Goal: Task Accomplishment & Management: Manage account settings

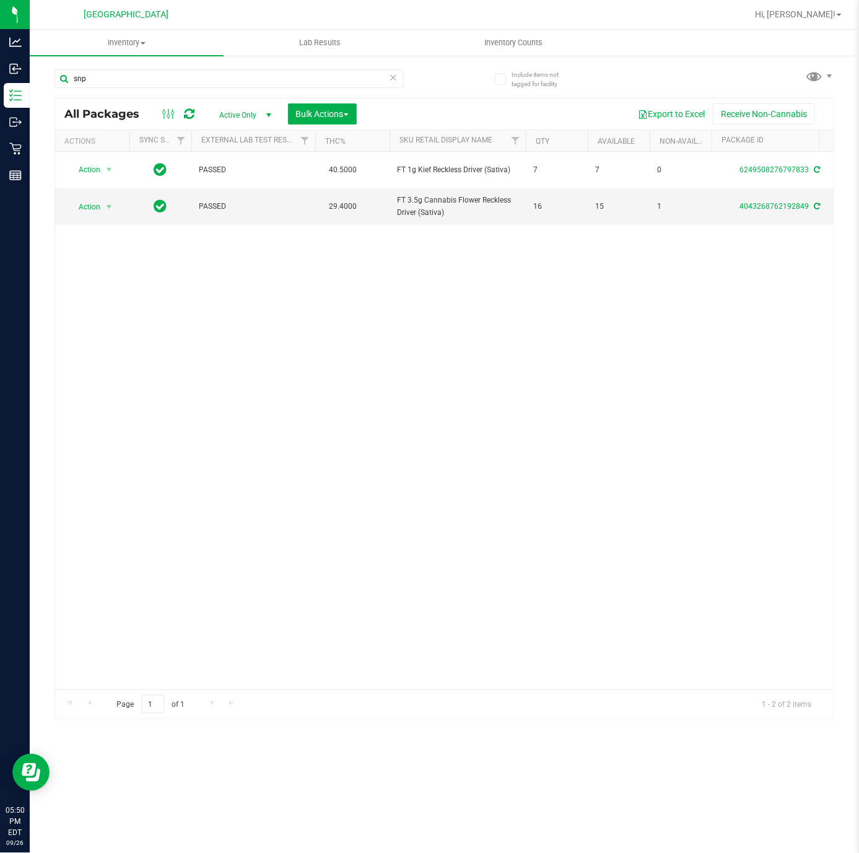
scroll to position [0, 237]
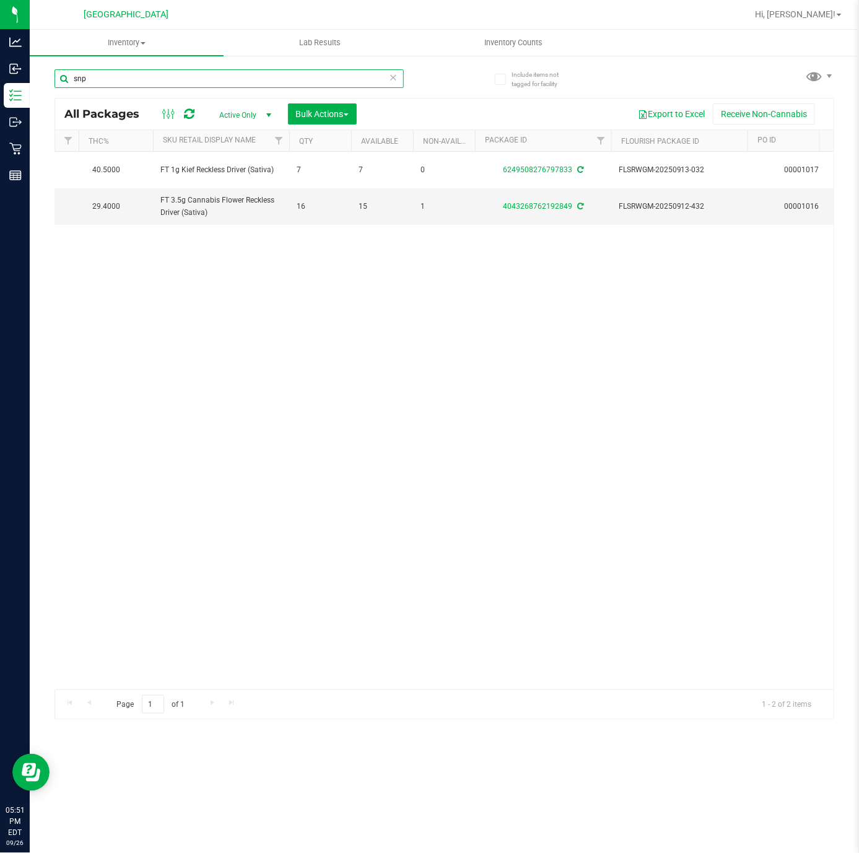
drag, startPoint x: 11, startPoint y: 82, endPoint x: 248, endPoint y: 398, distance: 394.8
click at [4, 82] on div "Analytics Inbound Inventory Outbound Retail Reports 05:51 PM EDT 09/26/2025 09/…" at bounding box center [429, 426] width 859 height 853
paste input "HT 100mg Milk Chocolate Bar (THC)"
type input "HT 100mg Milk Chocolate Bar (THC)"
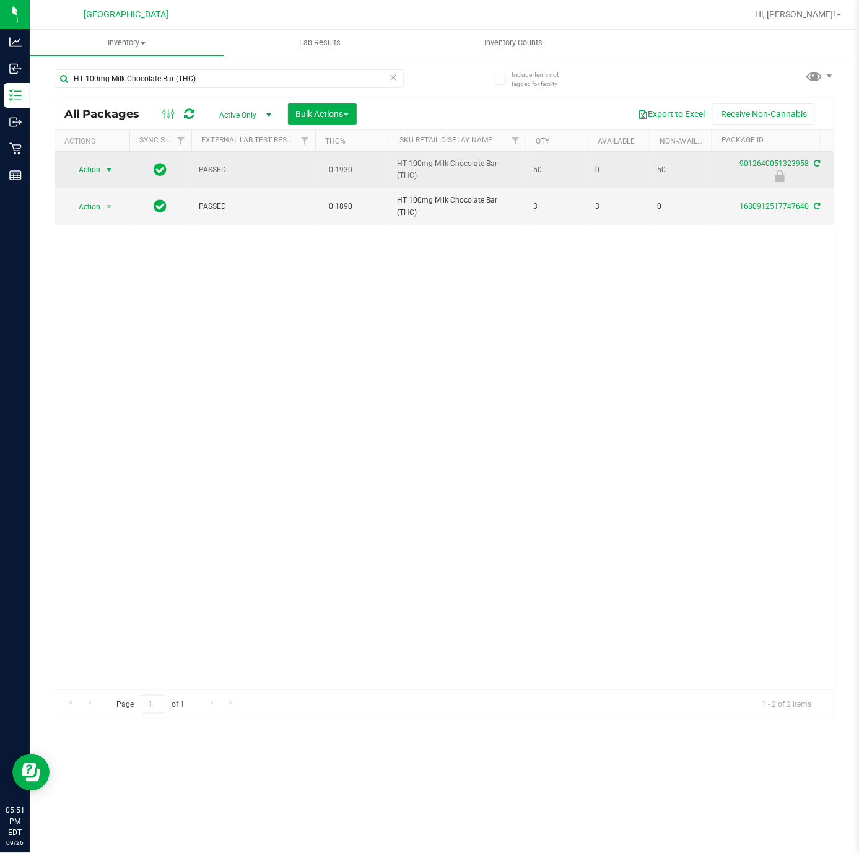
click at [106, 169] on span "select" at bounding box center [109, 170] width 10 height 10
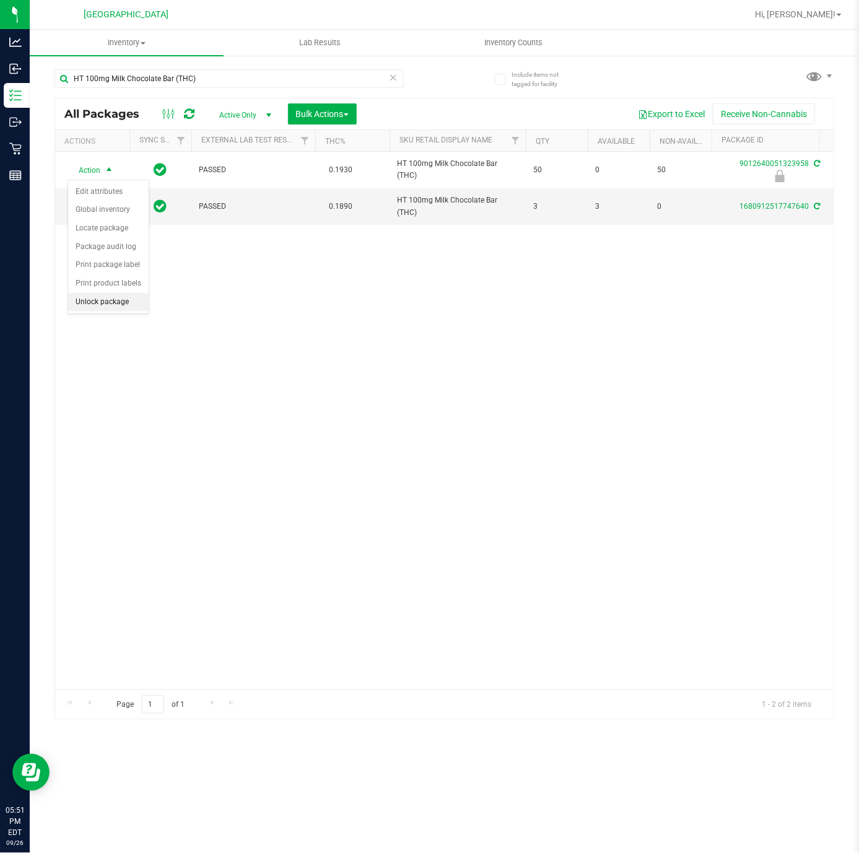
click at [114, 304] on li "Unlock package" at bounding box center [108, 302] width 81 height 19
click at [160, 331] on div "Action Action Adjust qty Create package Edit attributes Global inventory Locate…" at bounding box center [444, 421] width 779 height 538
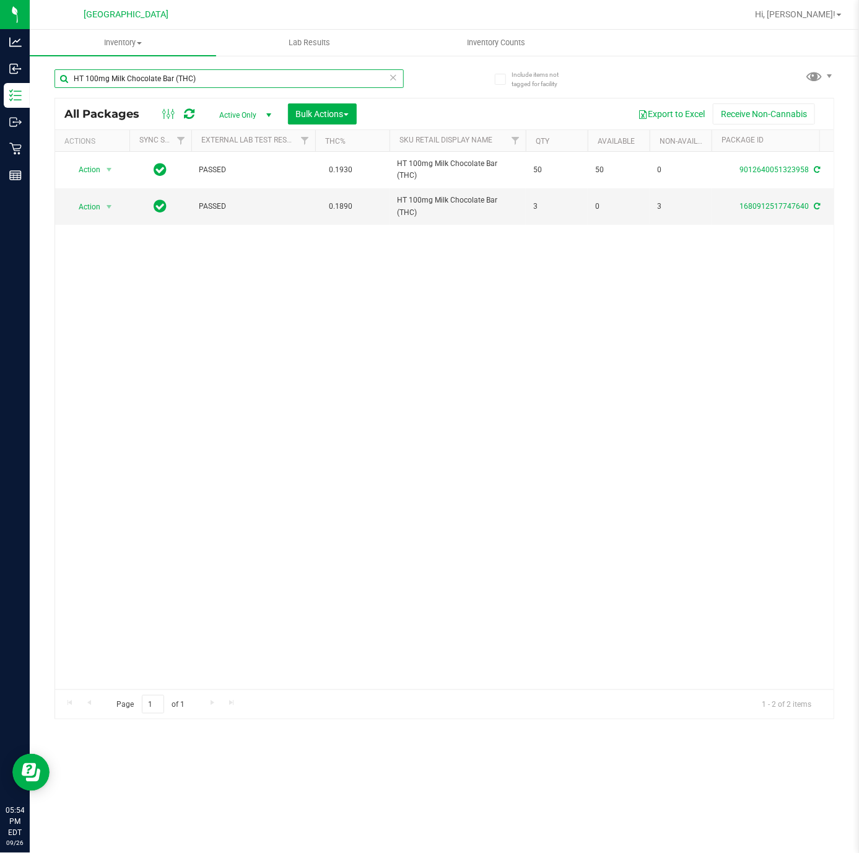
click at [224, 79] on input "HT 100mg Milk Chocolate Bar (THC)" at bounding box center [229, 78] width 349 height 19
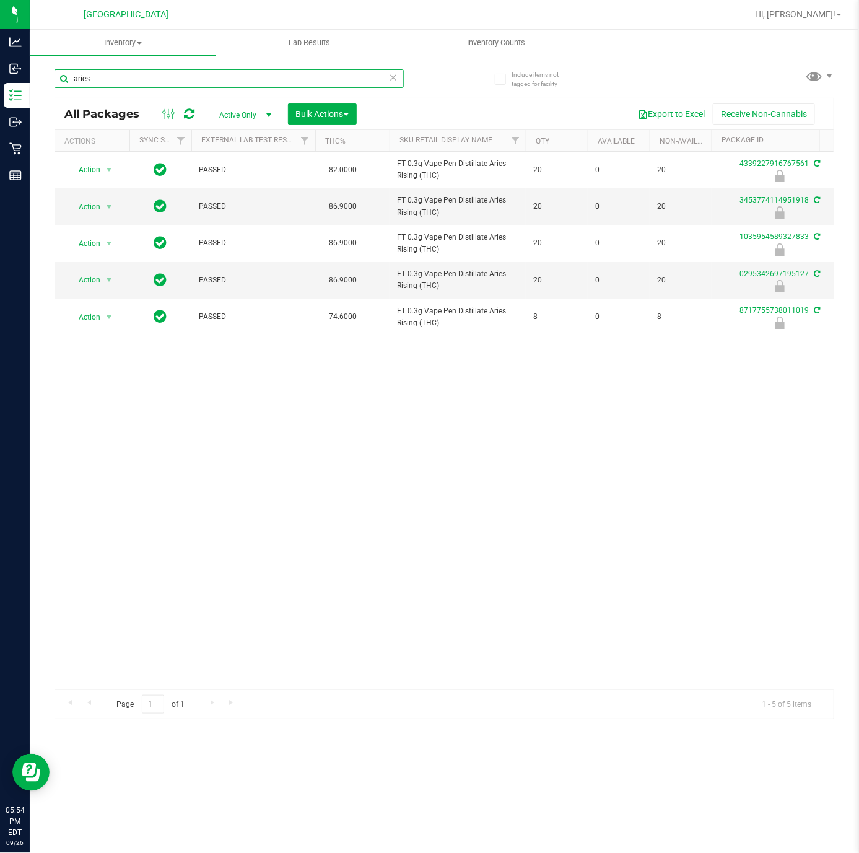
type input "aries"
drag, startPoint x: 270, startPoint y: 670, endPoint x: 261, endPoint y: 672, distance: 9.5
drag, startPoint x: 261, startPoint y: 672, endPoint x: 173, endPoint y: 571, distance: 133.9
click at [173, 571] on div "Action Action Edit attributes Global inventory Locate package Package audit log…" at bounding box center [444, 421] width 779 height 538
click at [116, 214] on span "select" at bounding box center [109, 206] width 15 height 17
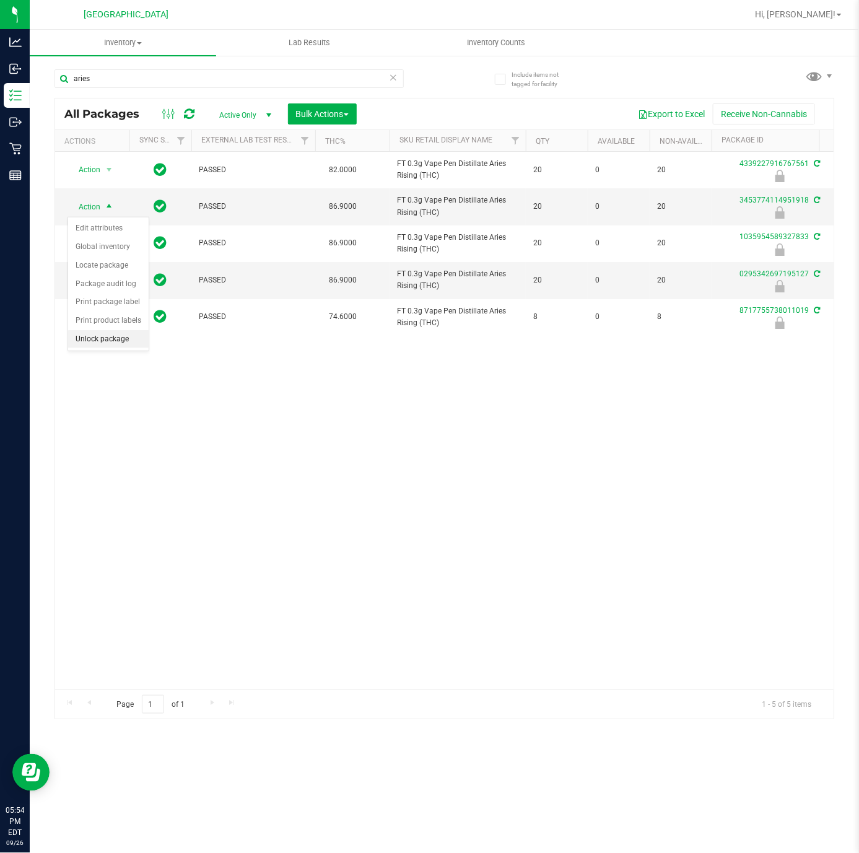
click at [105, 346] on li "Unlock package" at bounding box center [108, 339] width 81 height 19
drag, startPoint x: 281, startPoint y: 454, endPoint x: 272, endPoint y: 452, distance: 8.9
click at [281, 452] on div "Action Action Edit attributes Global inventory Locate package Package audit log…" at bounding box center [444, 421] width 779 height 538
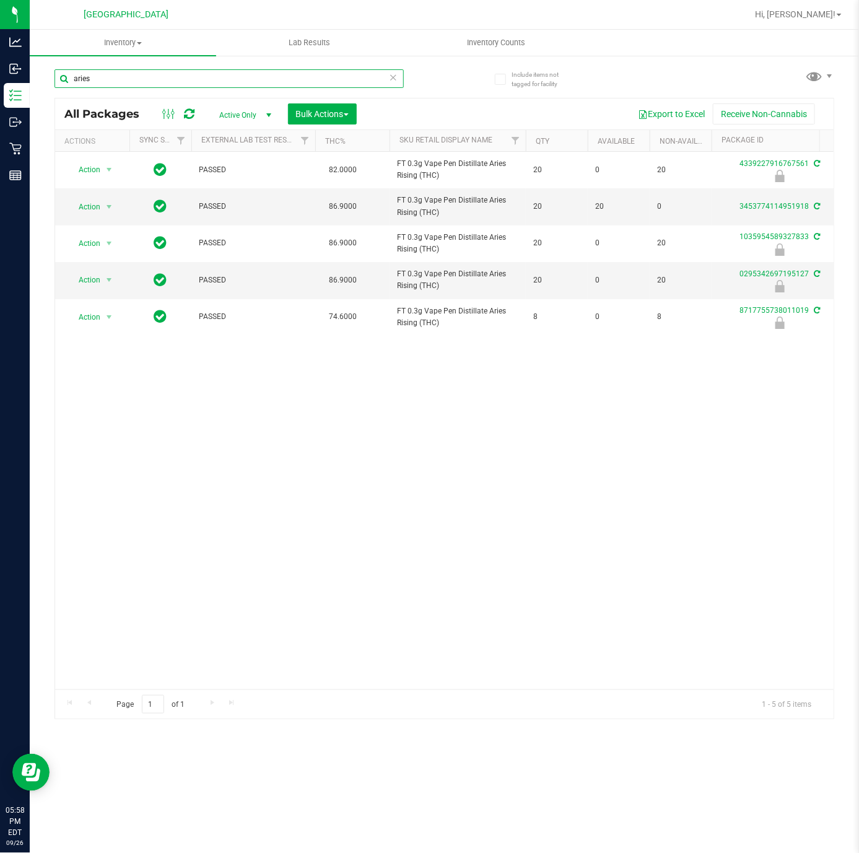
click at [140, 72] on input "aries" at bounding box center [229, 78] width 349 height 19
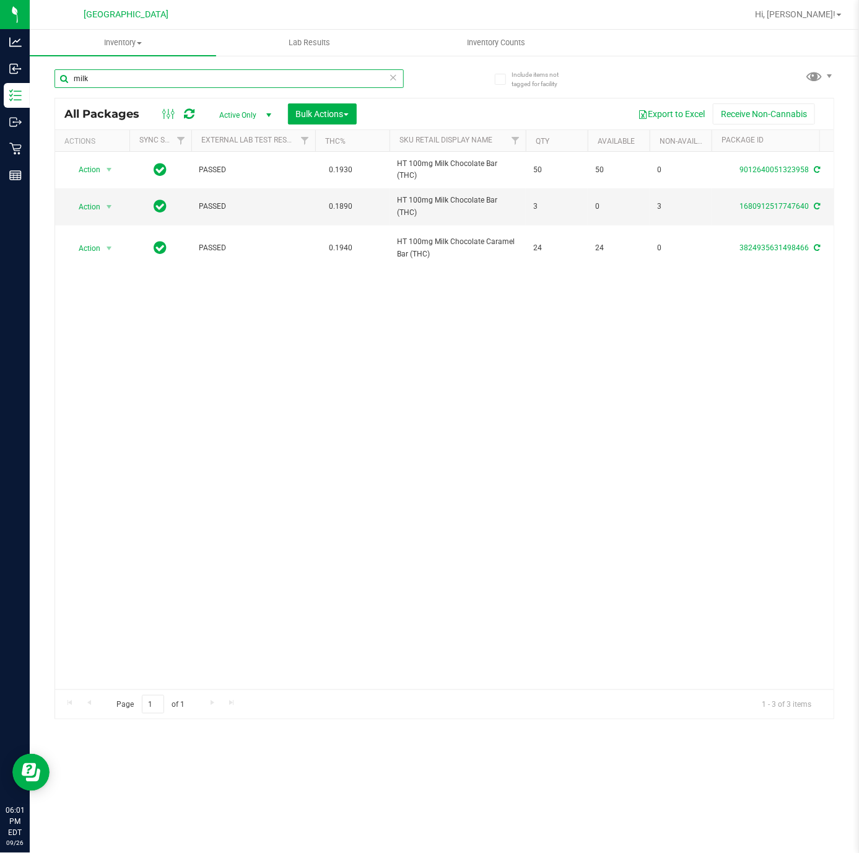
type input "milk"
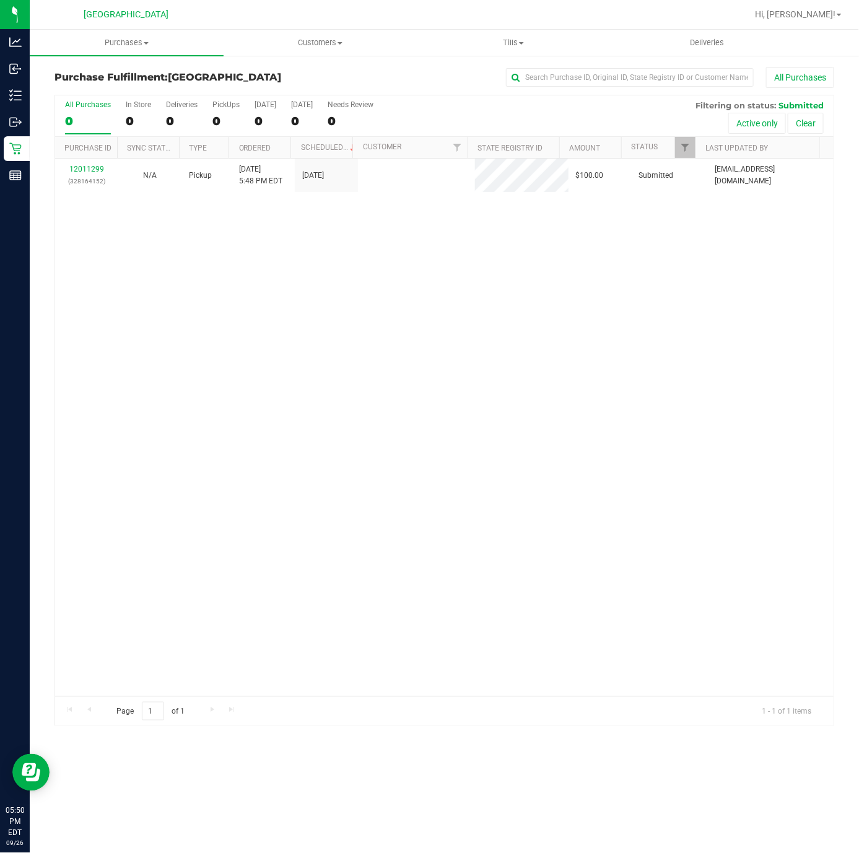
drag, startPoint x: 0, startPoint y: 0, endPoint x: 239, endPoint y: 337, distance: 412.9
click at [298, 489] on div "12011299 (328164152) N/A Pickup 9/26/2025 5:48 PM EDT 9/26/2025 $100.00 Submitt…" at bounding box center [444, 428] width 779 height 538
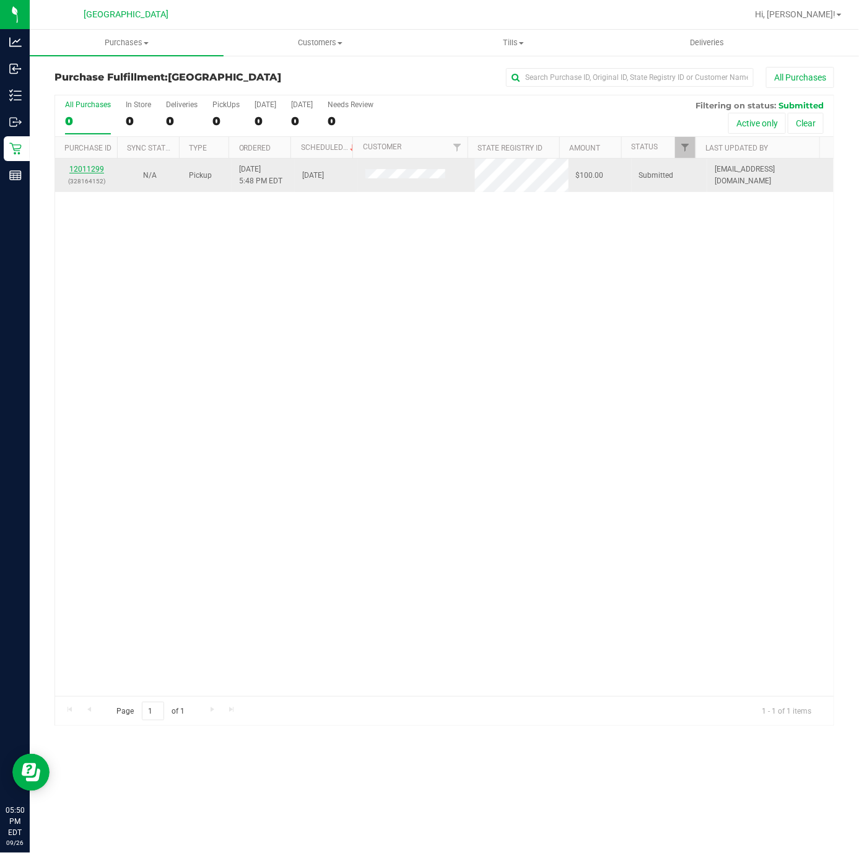
click at [99, 170] on link "12011299" at bounding box center [86, 169] width 35 height 9
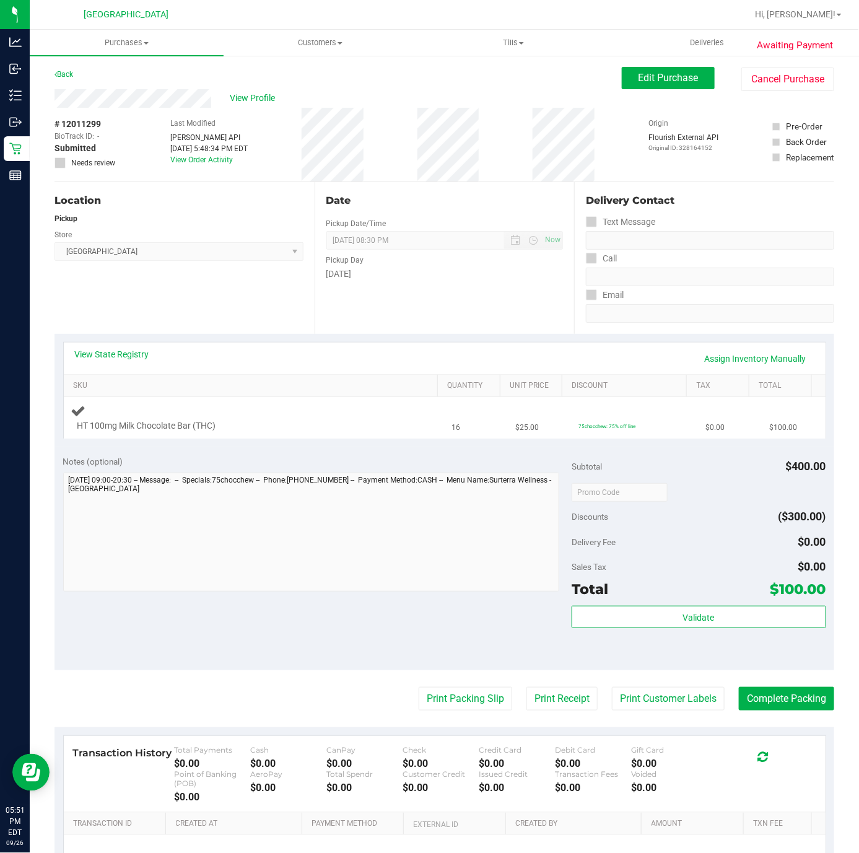
click at [201, 420] on span "HT 100mg Milk Chocolate Bar (THC)" at bounding box center [146, 426] width 139 height 12
copy div "HT 100mg Milk Chocolate Bar (THC)"
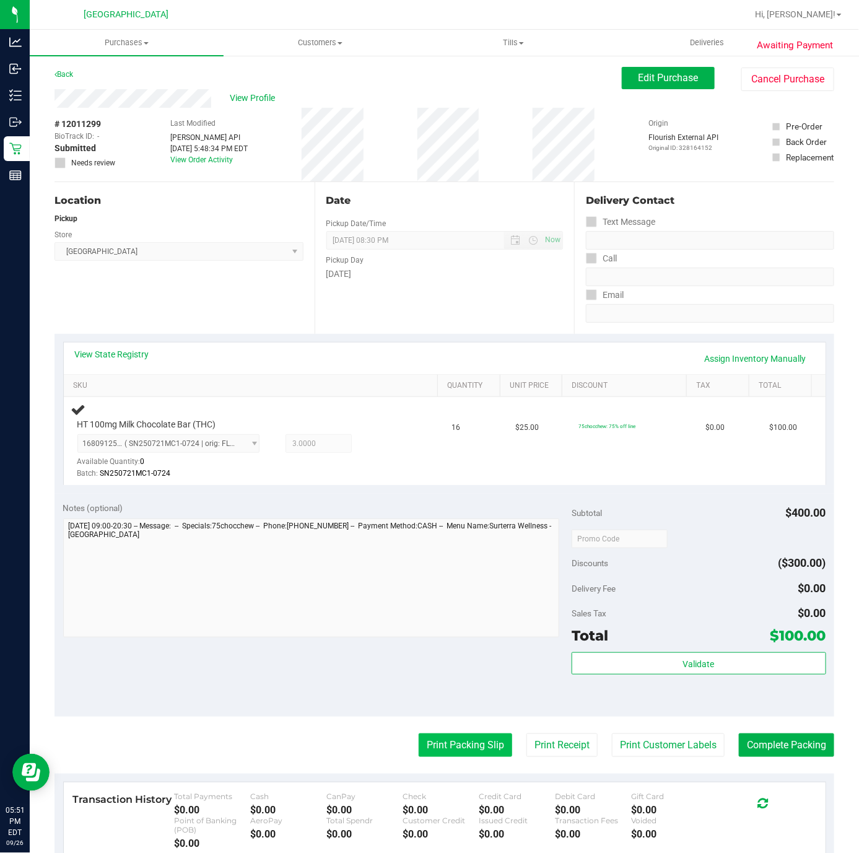
click at [471, 737] on button "Print Packing Slip" at bounding box center [466, 746] width 94 height 24
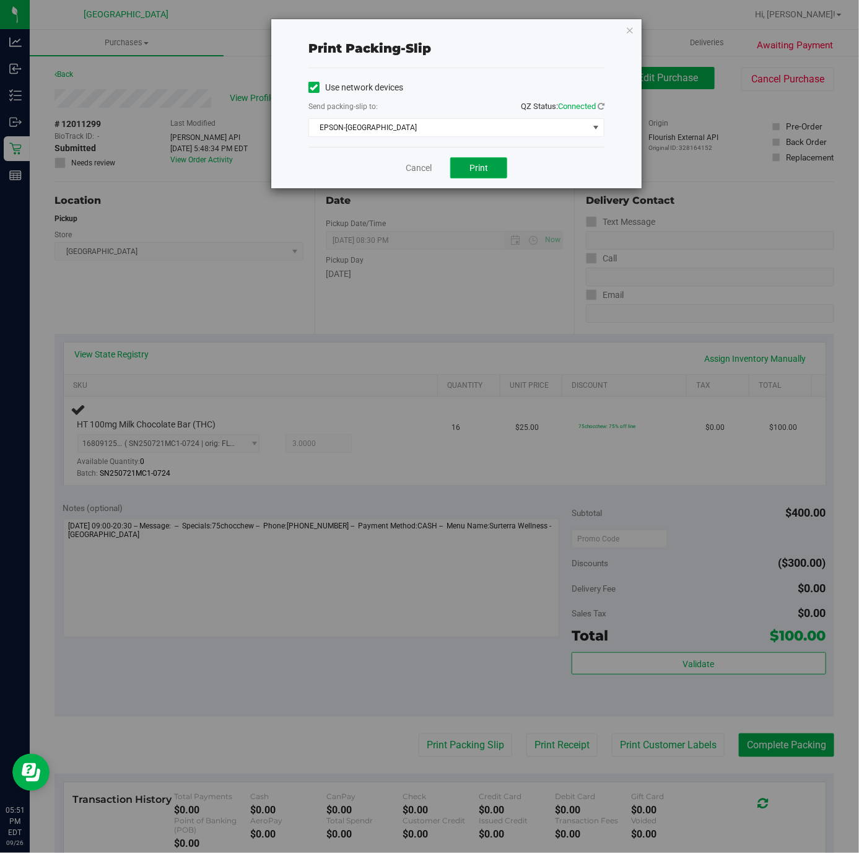
click at [481, 178] on button "Print" at bounding box center [478, 167] width 57 height 21
click at [411, 169] on link "Cancel" at bounding box center [419, 168] width 26 height 13
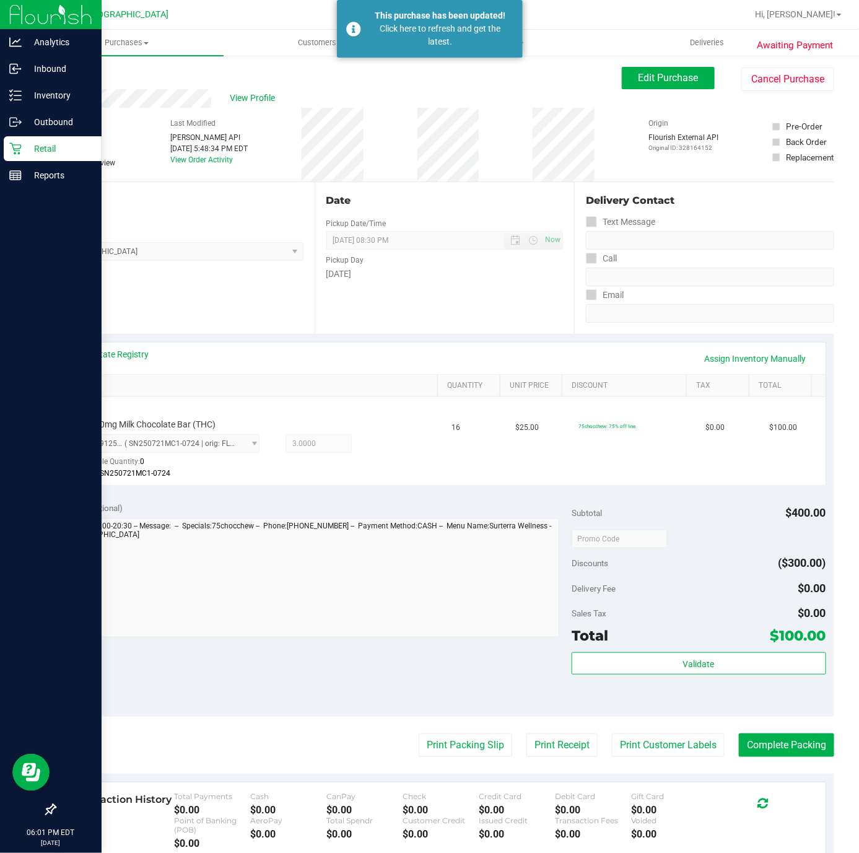
click at [49, 146] on p "Retail" at bounding box center [59, 148] width 74 height 15
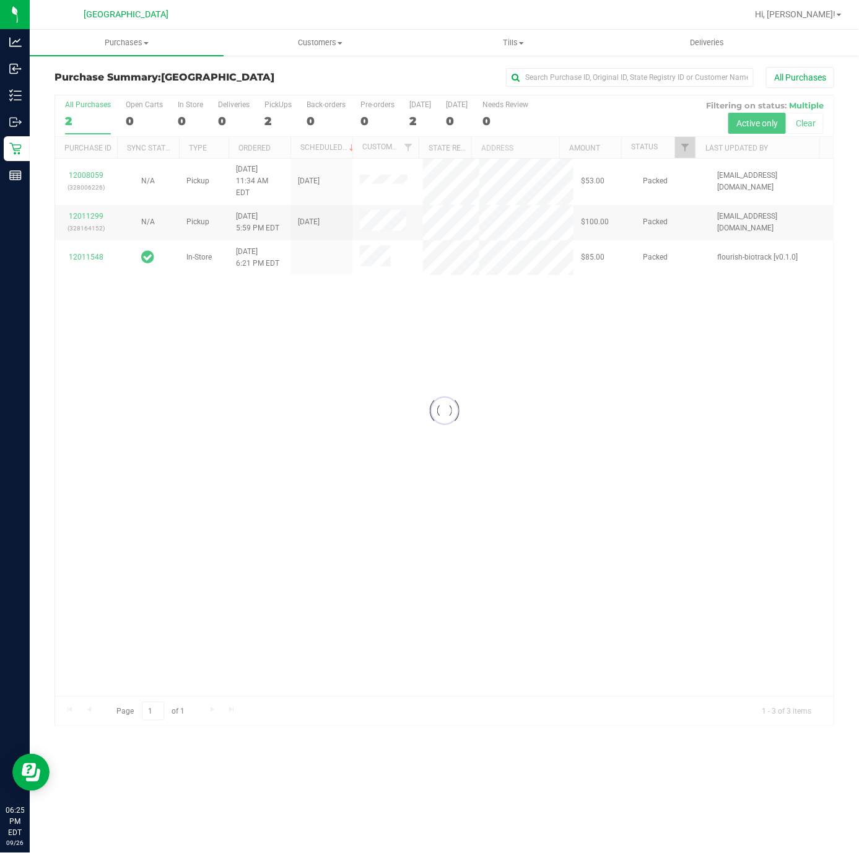
click at [408, 519] on div at bounding box center [444, 410] width 779 height 630
click at [126, 43] on span "Purchases" at bounding box center [127, 42] width 194 height 11
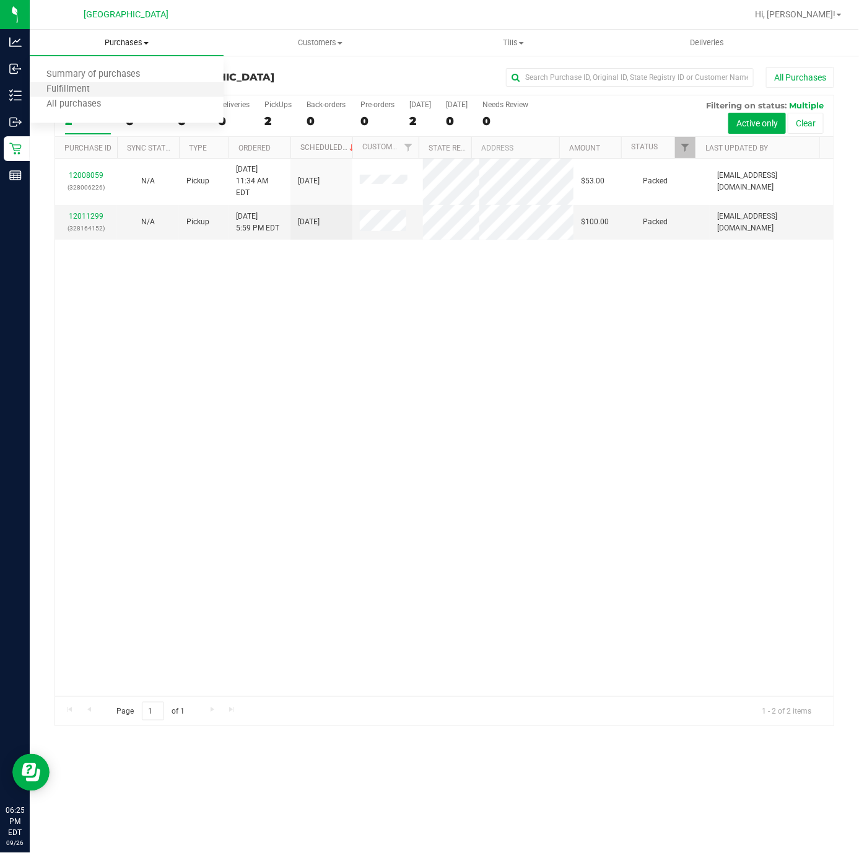
click at [106, 94] on li "Fulfillment" at bounding box center [127, 89] width 194 height 15
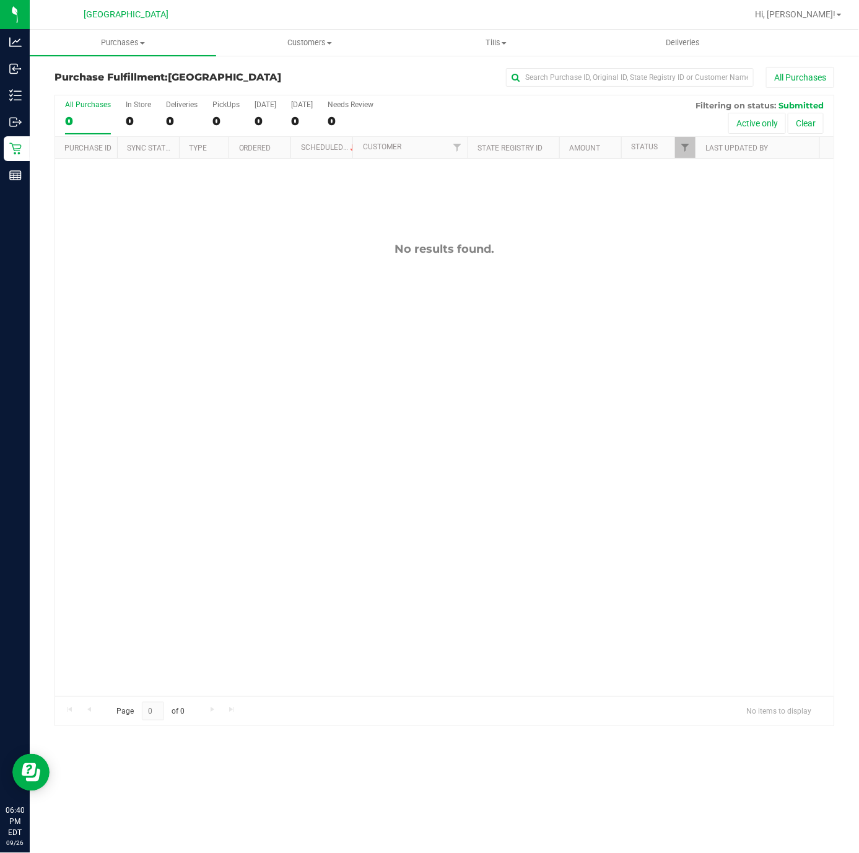
click at [168, 489] on div "No results found." at bounding box center [444, 469] width 779 height 621
click at [236, 298] on div "No results found." at bounding box center [444, 469] width 779 height 621
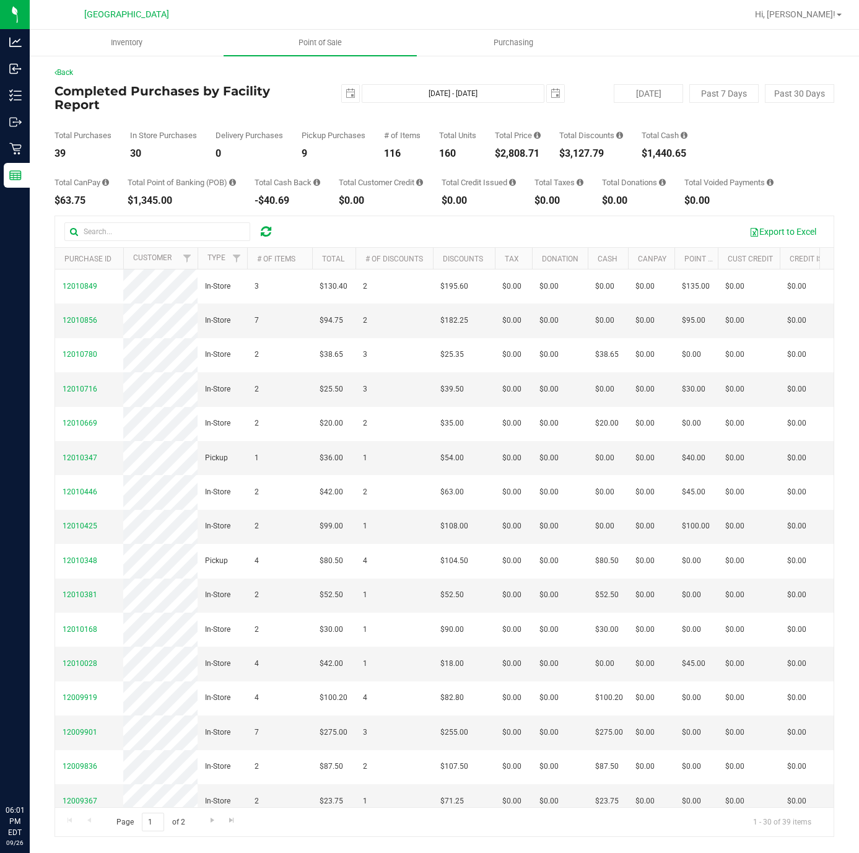
click at [322, 38] on span "Point of Sale" at bounding box center [320, 42] width 77 height 11
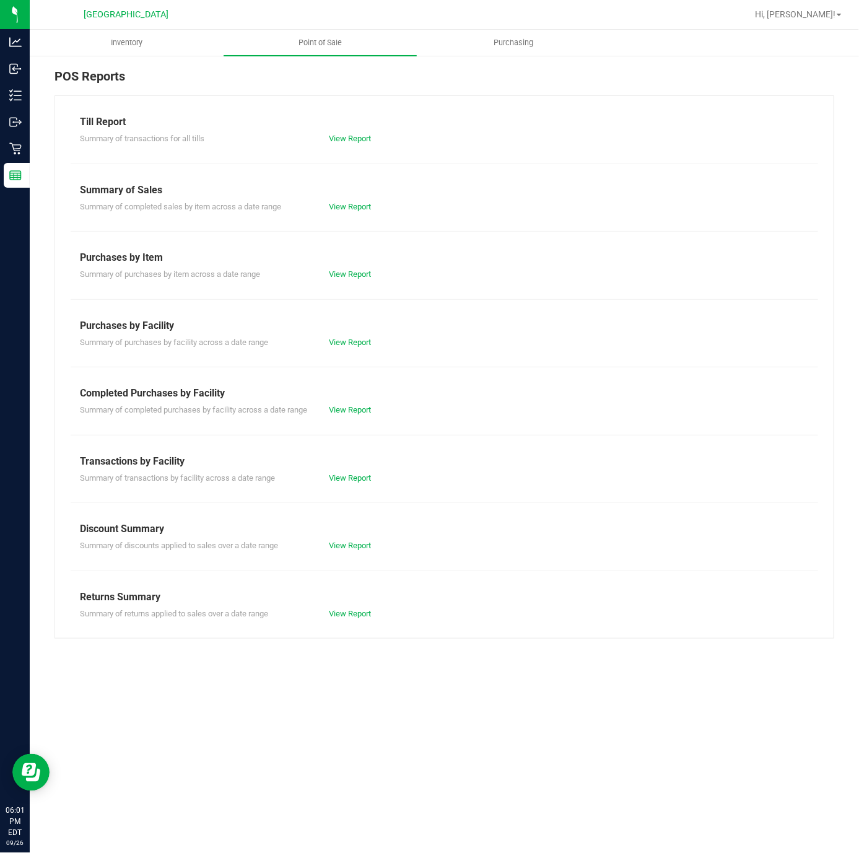
click at [374, 409] on div "View Report" at bounding box center [382, 410] width 125 height 12
click at [365, 411] on link "View Report" at bounding box center [350, 409] width 42 height 9
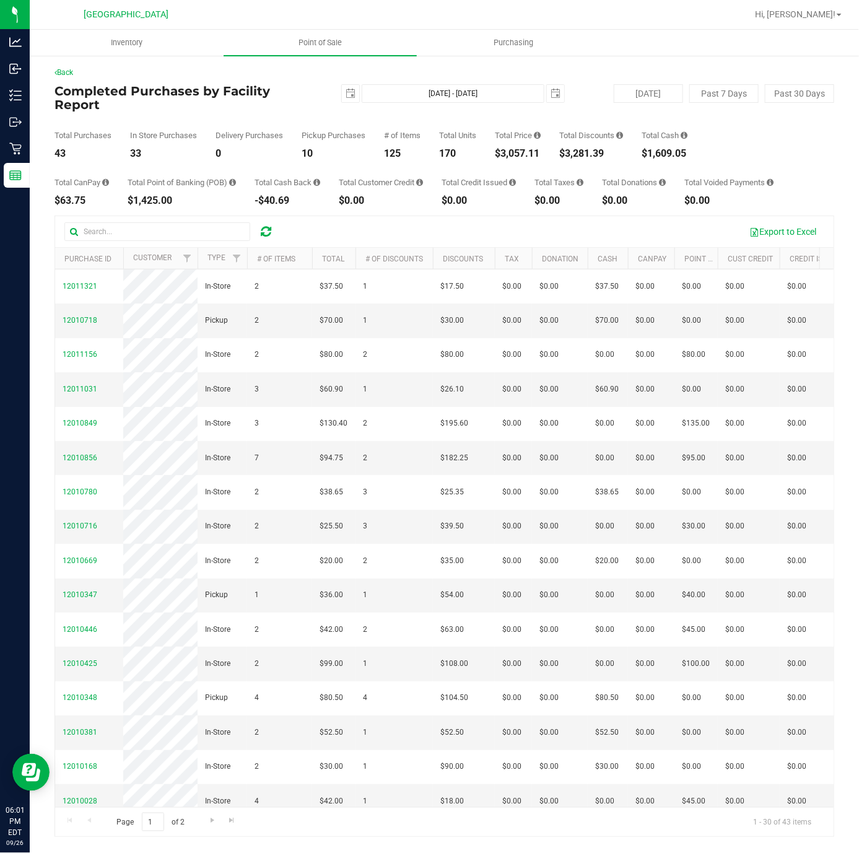
click at [529, 149] on div "$3,057.11" at bounding box center [518, 154] width 46 height 10
copy div "3,057.11"
click at [351, 46] on span "Point of Sale" at bounding box center [320, 42] width 77 height 11
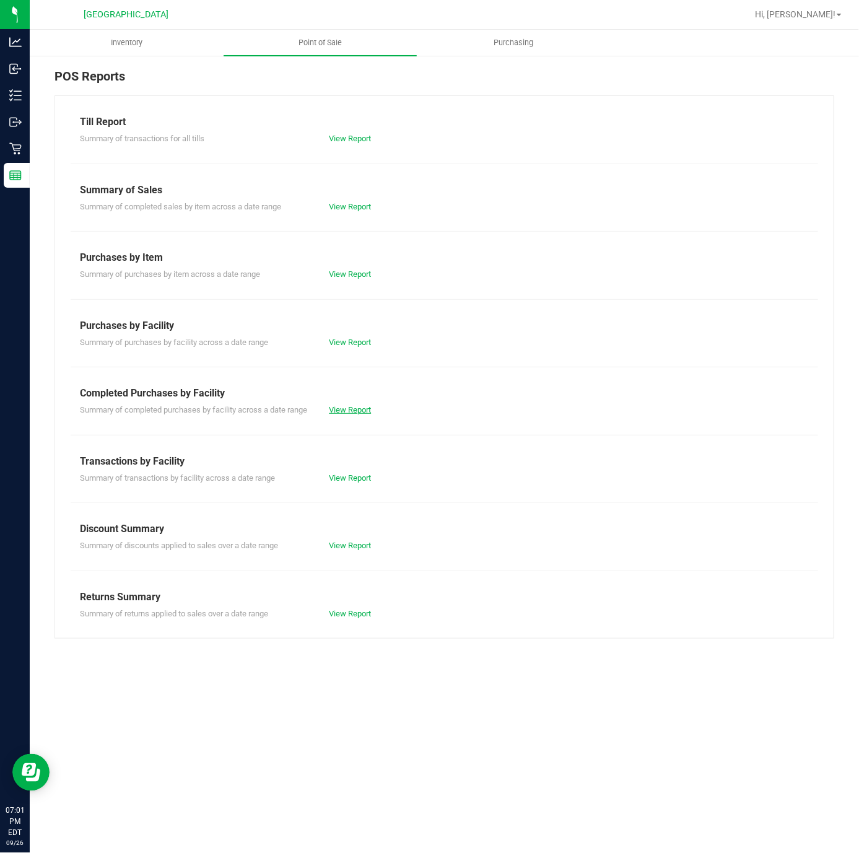
click at [346, 410] on link "View Report" at bounding box center [350, 409] width 42 height 9
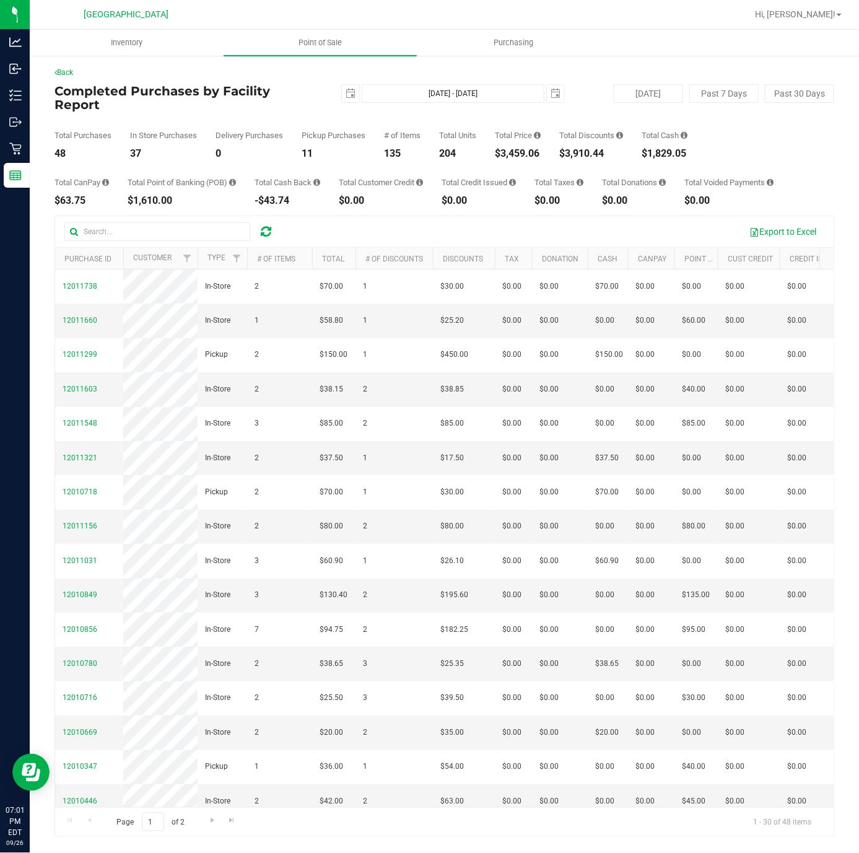
click at [530, 149] on div "$3,459.06" at bounding box center [518, 154] width 46 height 10
copy div "3,459.06"
click at [320, 45] on span "Point of Sale" at bounding box center [320, 42] width 77 height 11
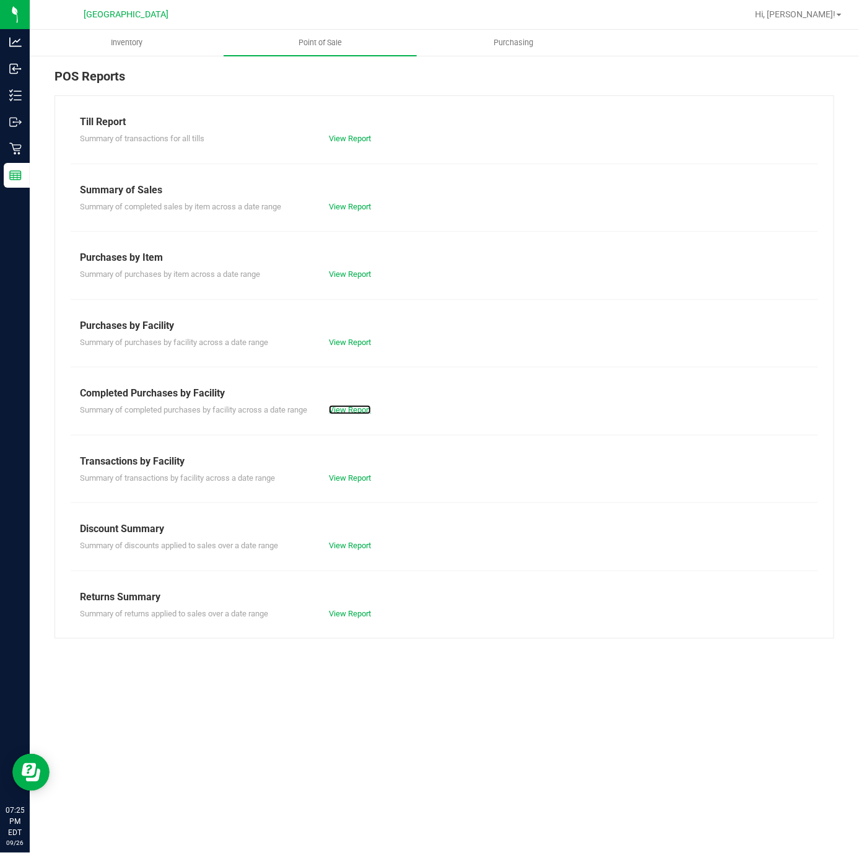
click at [361, 411] on link "View Report" at bounding box center [350, 409] width 42 height 9
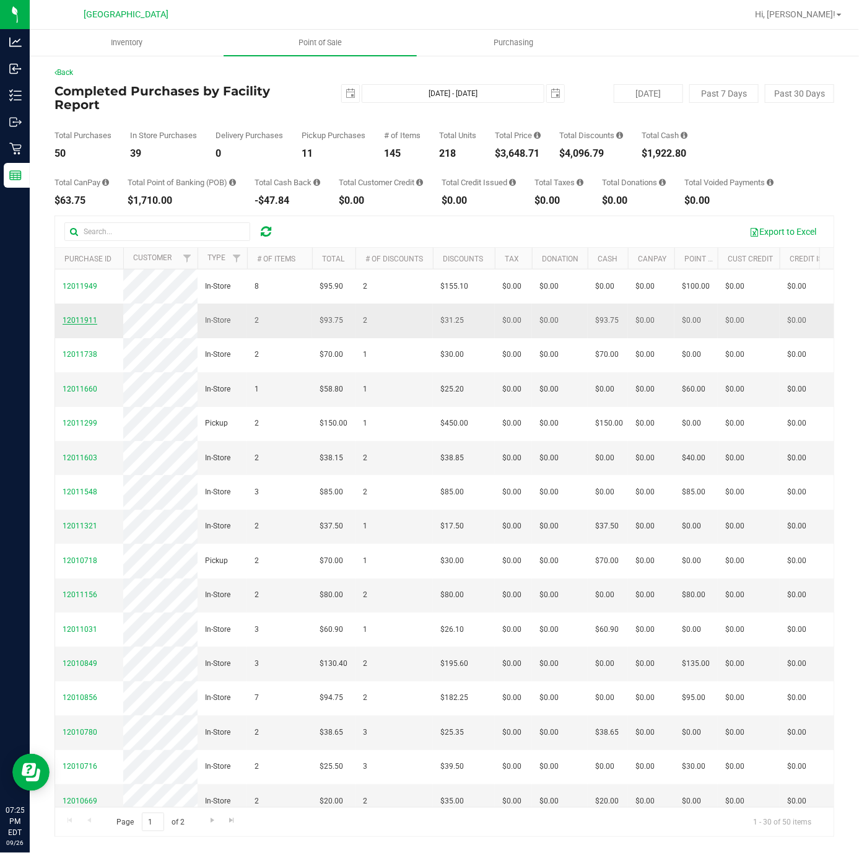
click at [84, 325] on span "12011911" at bounding box center [80, 320] width 35 height 9
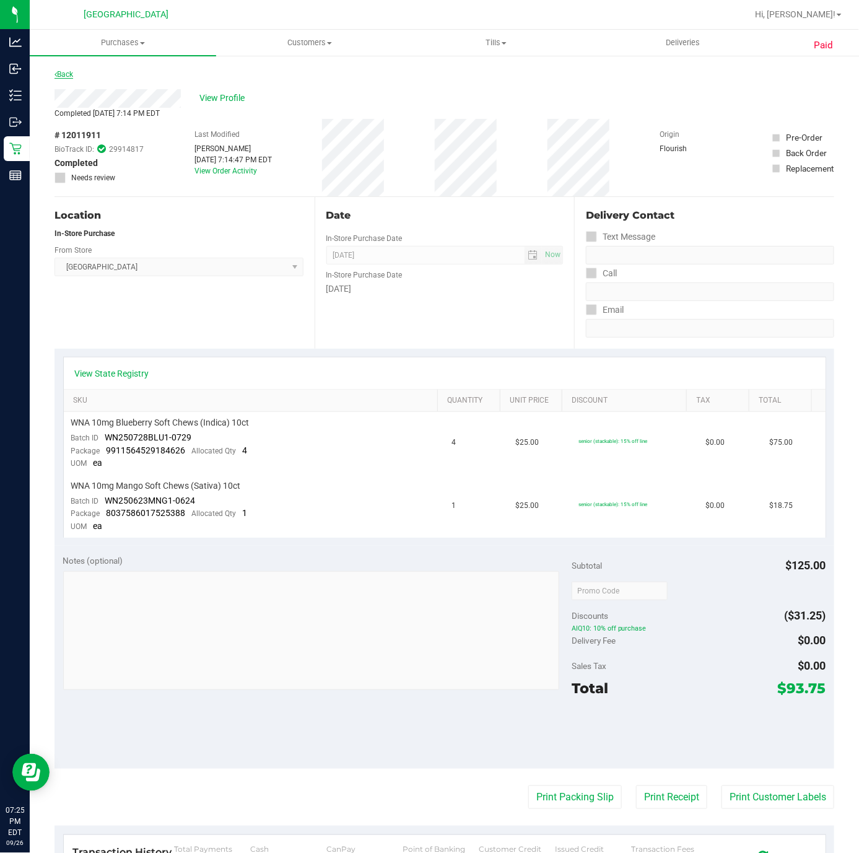
click at [59, 74] on link "Back" at bounding box center [64, 74] width 19 height 9
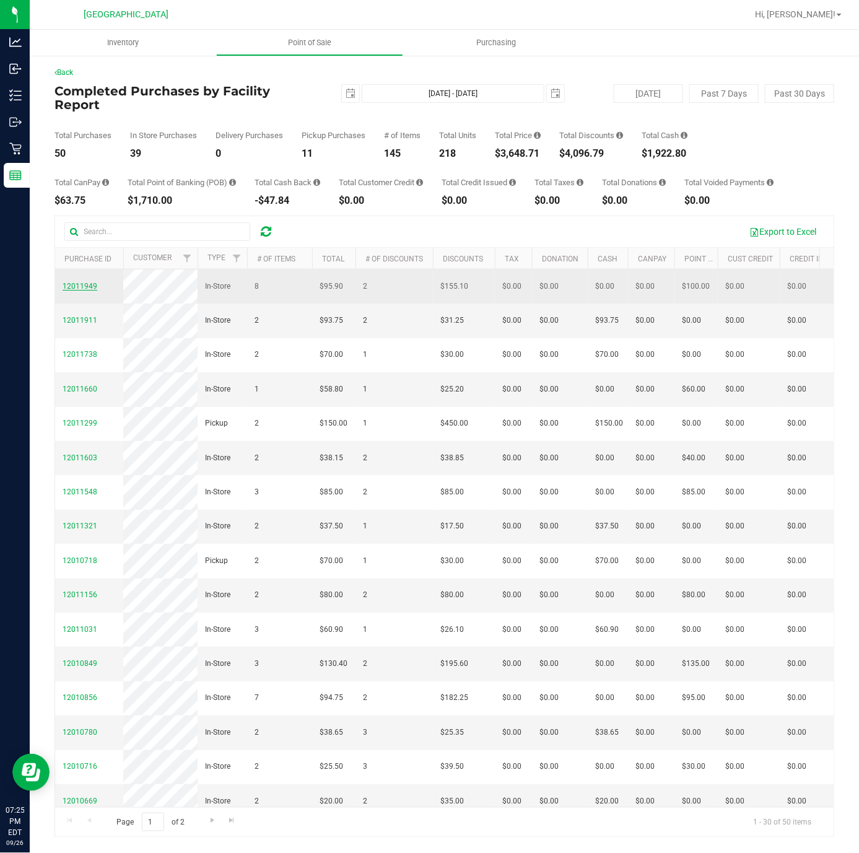
click at [94, 282] on span "12011949" at bounding box center [80, 286] width 35 height 9
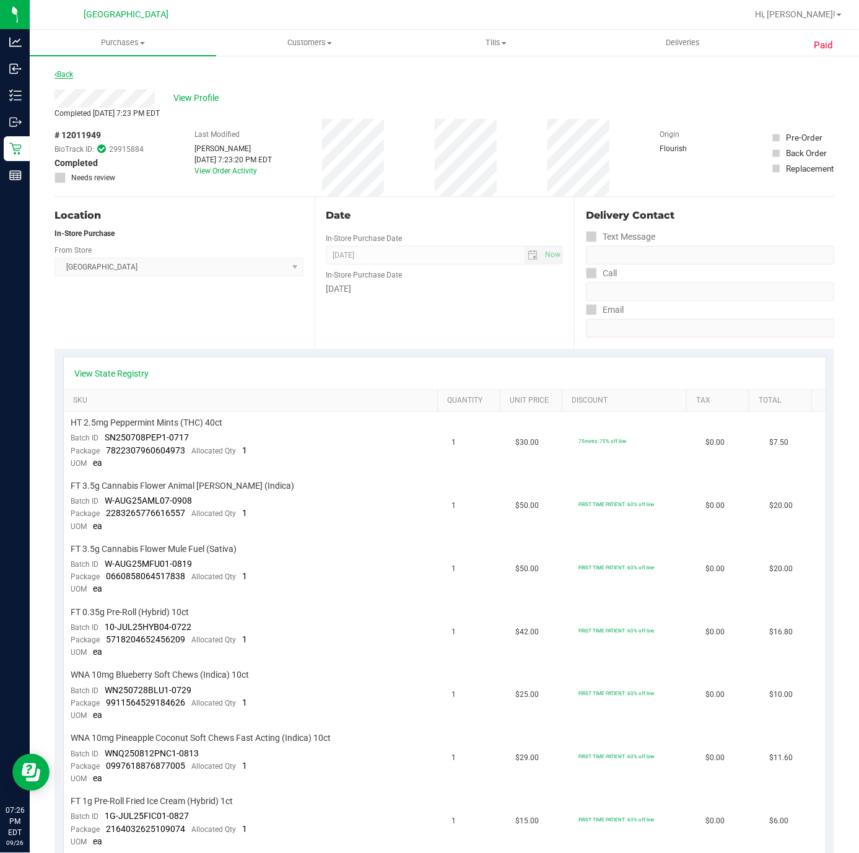
click at [66, 71] on link "Back" at bounding box center [64, 74] width 19 height 9
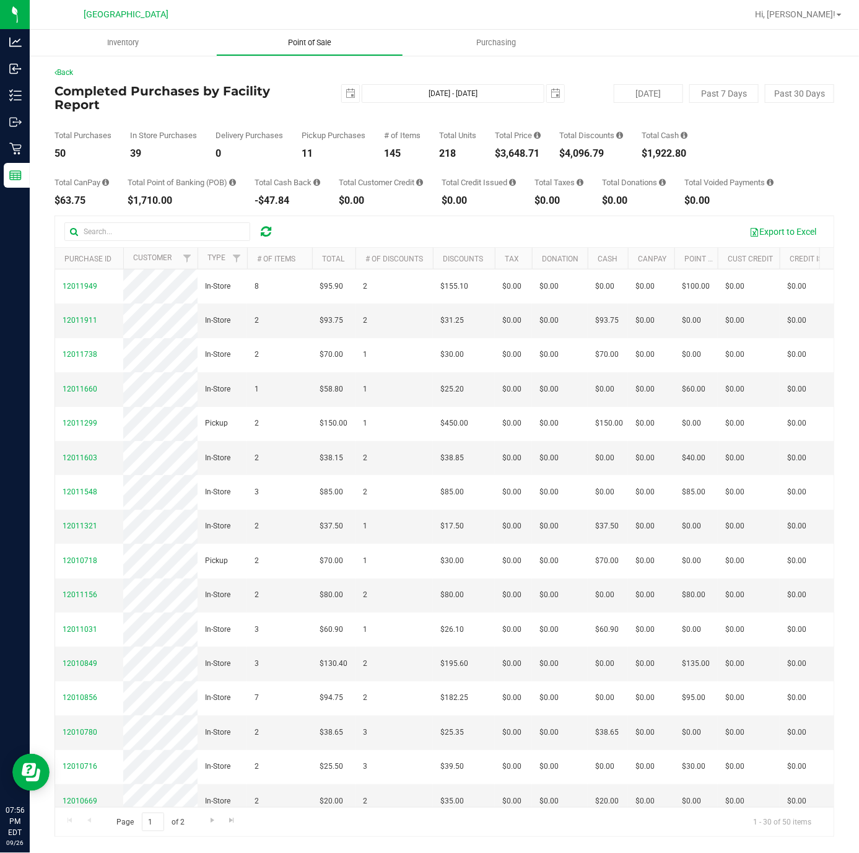
click at [304, 46] on span "Point of Sale" at bounding box center [309, 42] width 77 height 11
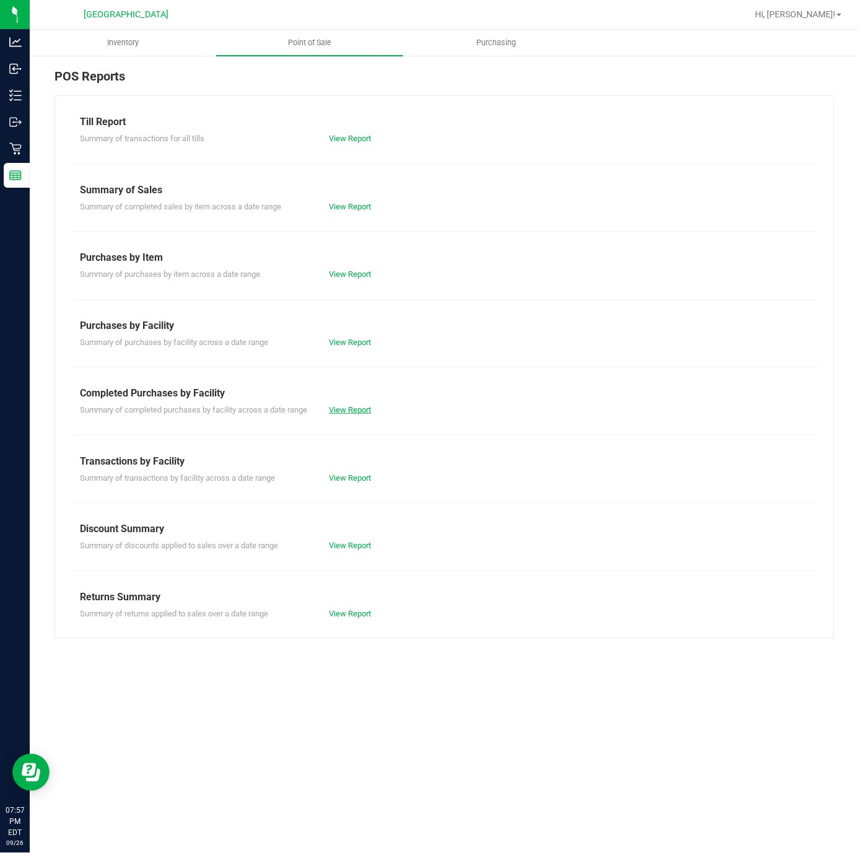
click at [346, 411] on link "View Report" at bounding box center [350, 409] width 42 height 9
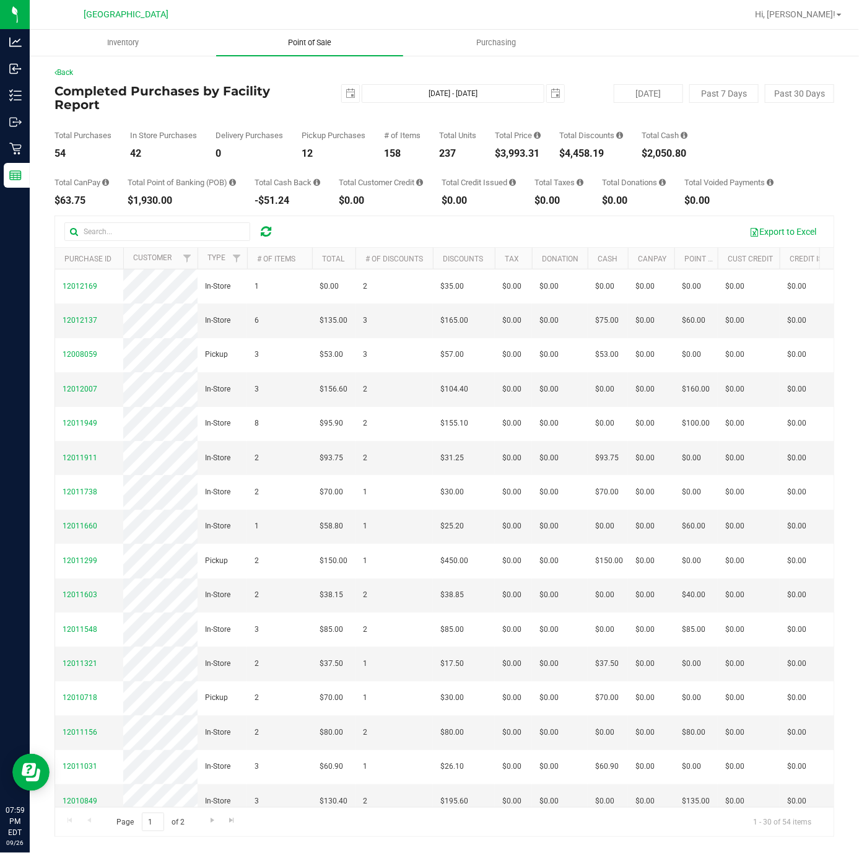
click at [300, 38] on span "Point of Sale" at bounding box center [309, 42] width 77 height 11
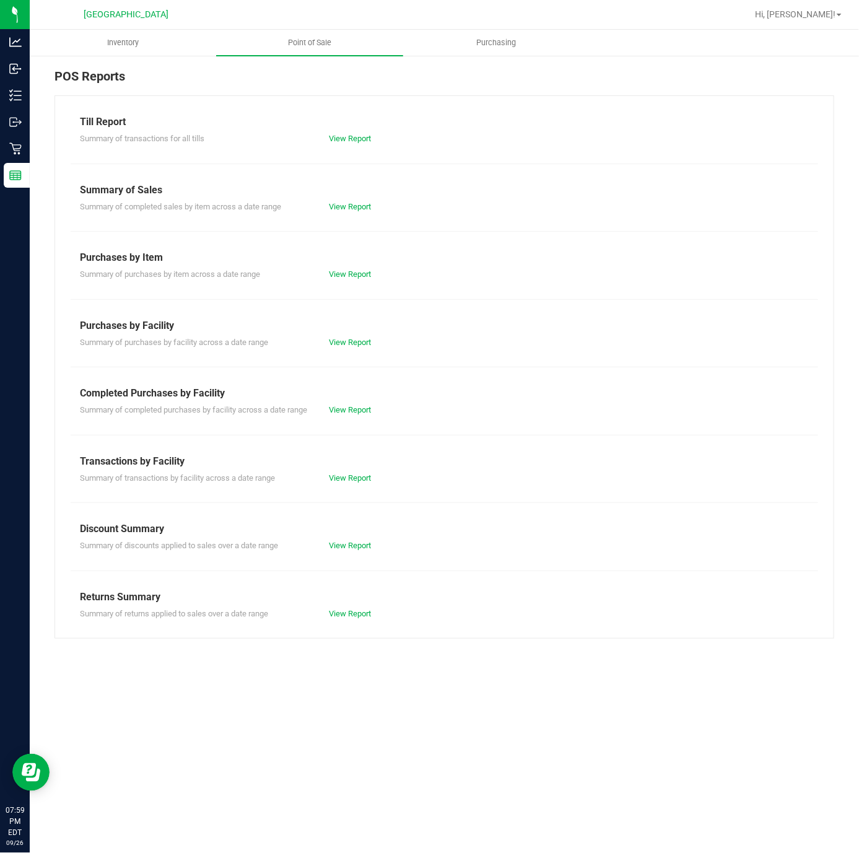
click at [348, 416] on div "View Report" at bounding box center [382, 410] width 125 height 12
click at [349, 411] on link "View Report" at bounding box center [350, 409] width 42 height 9
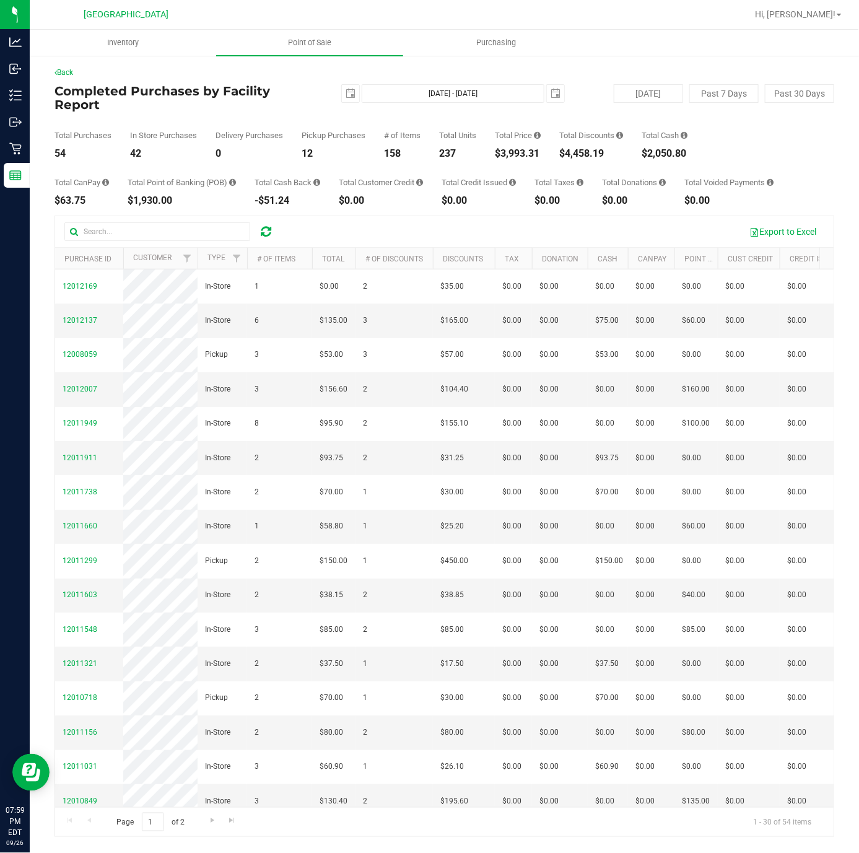
click at [522, 149] on div "$3,993.31" at bounding box center [518, 154] width 46 height 10
copy div "3,993.31"
click at [493, 221] on div "Export to Excel" at bounding box center [555, 231] width 540 height 21
click at [315, 88] on div "2025-09-26 Sep 26, 2025 - Sep 26, 2025 2025-09-26" at bounding box center [440, 93] width 270 height 19
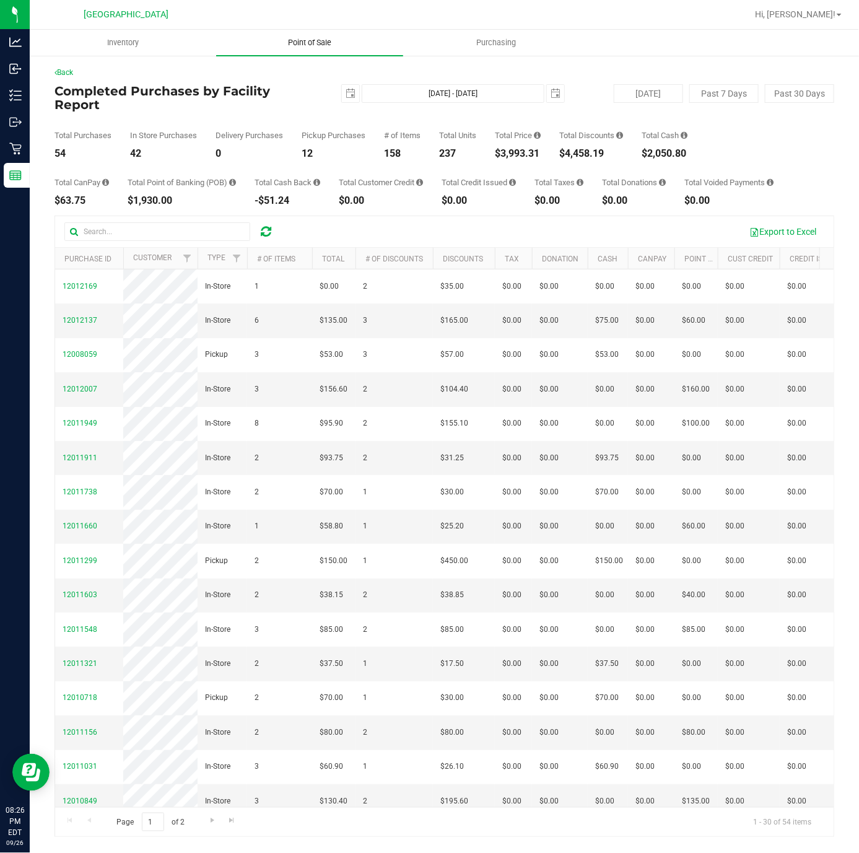
click at [309, 41] on span "Point of Sale" at bounding box center [309, 42] width 77 height 11
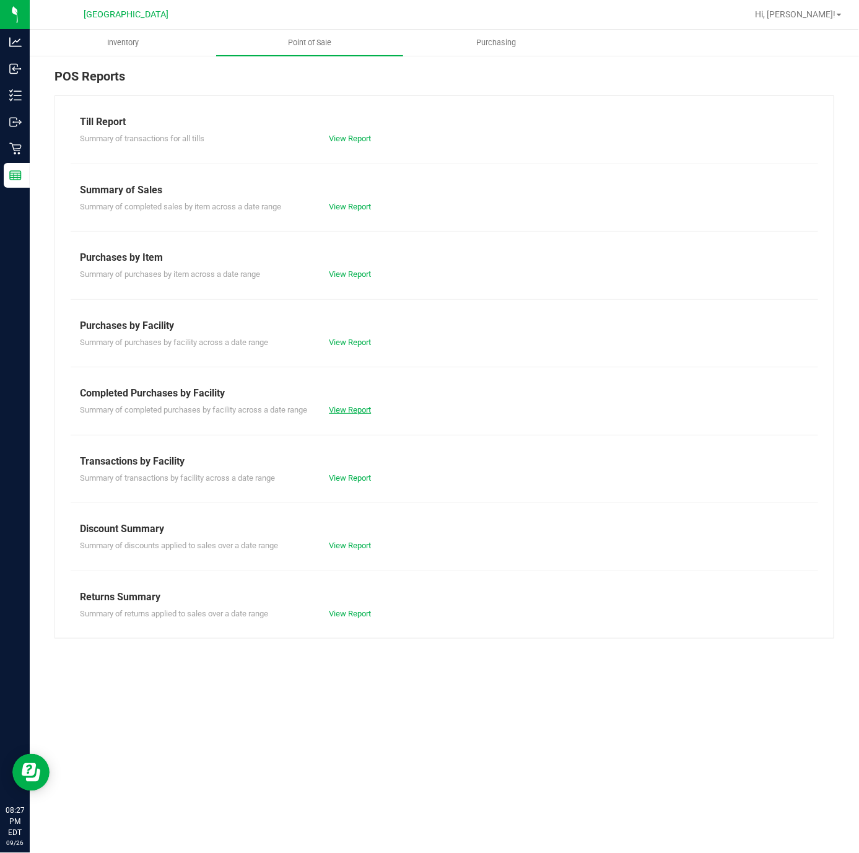
click at [344, 411] on link "View Report" at bounding box center [350, 409] width 42 height 9
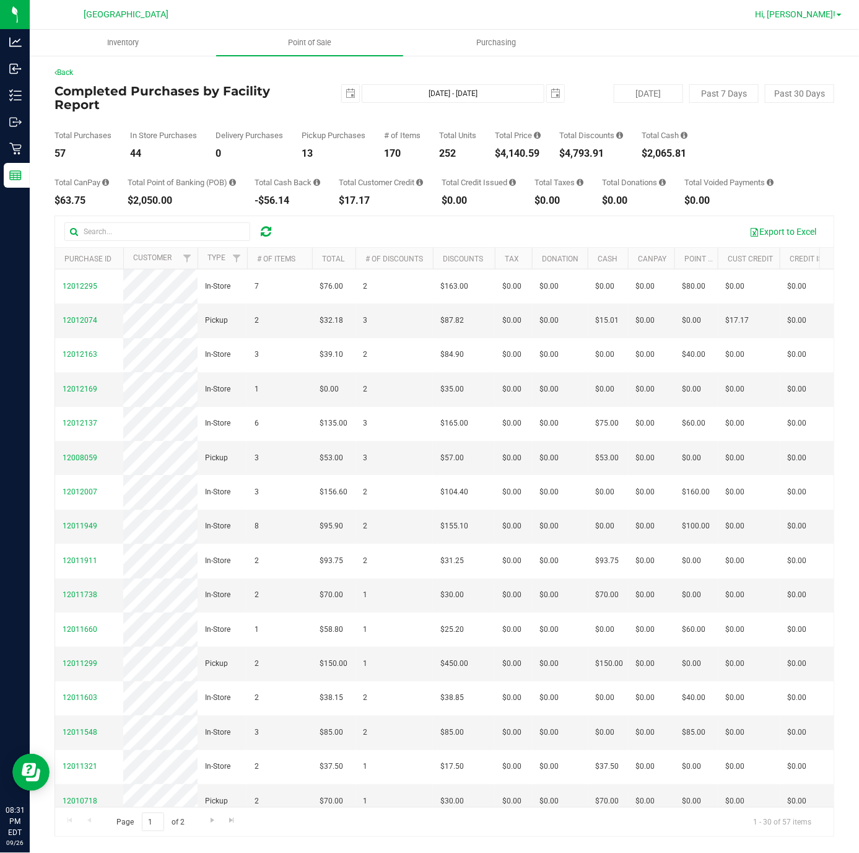
click at [807, 19] on span "Hi, [PERSON_NAME]!" at bounding box center [795, 14] width 81 height 10
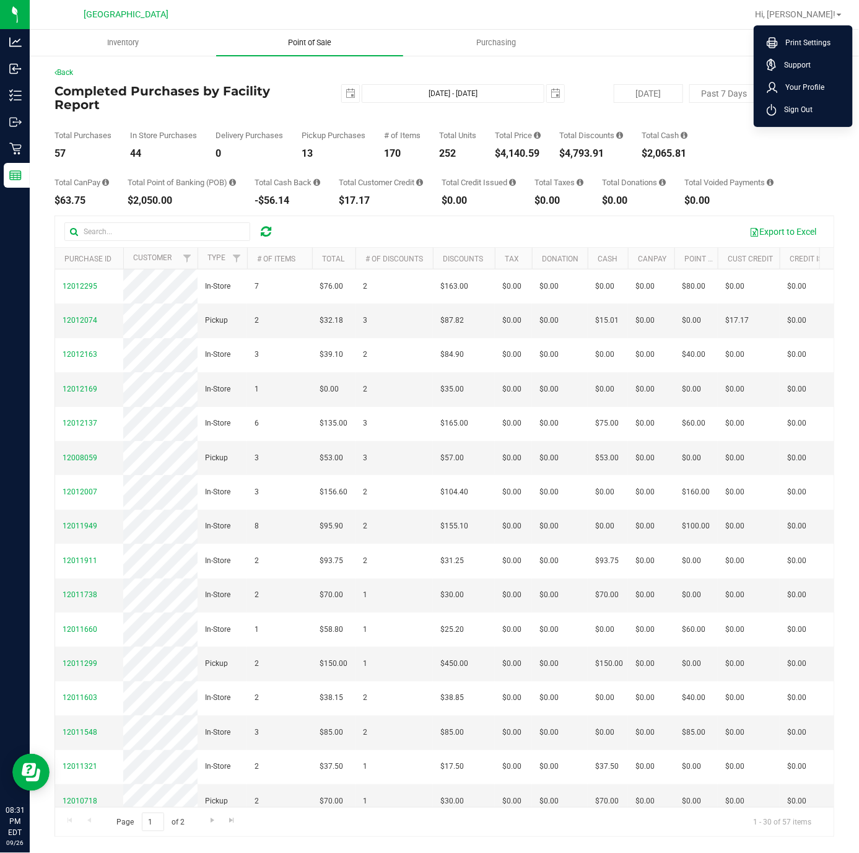
click at [316, 29] on nav "Deerfield Beach WC Hi, Matt! Print Settings Support Your Profile Sign Out" at bounding box center [445, 15] width 830 height 30
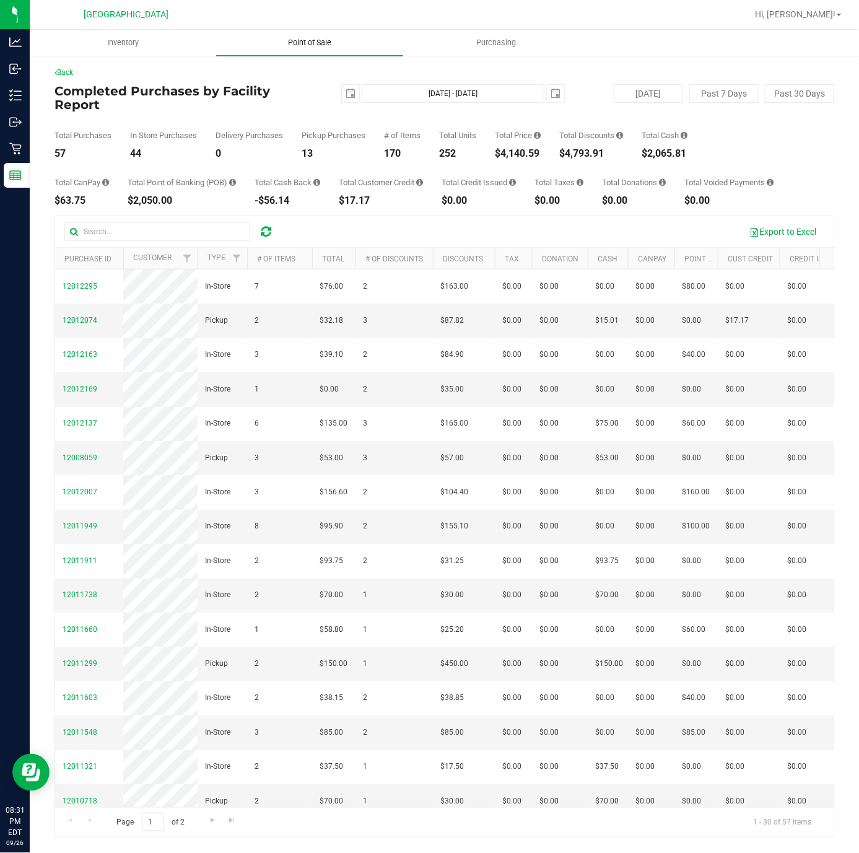
click at [310, 48] on uib-tab-heading "Point of Sale" at bounding box center [309, 43] width 186 height 26
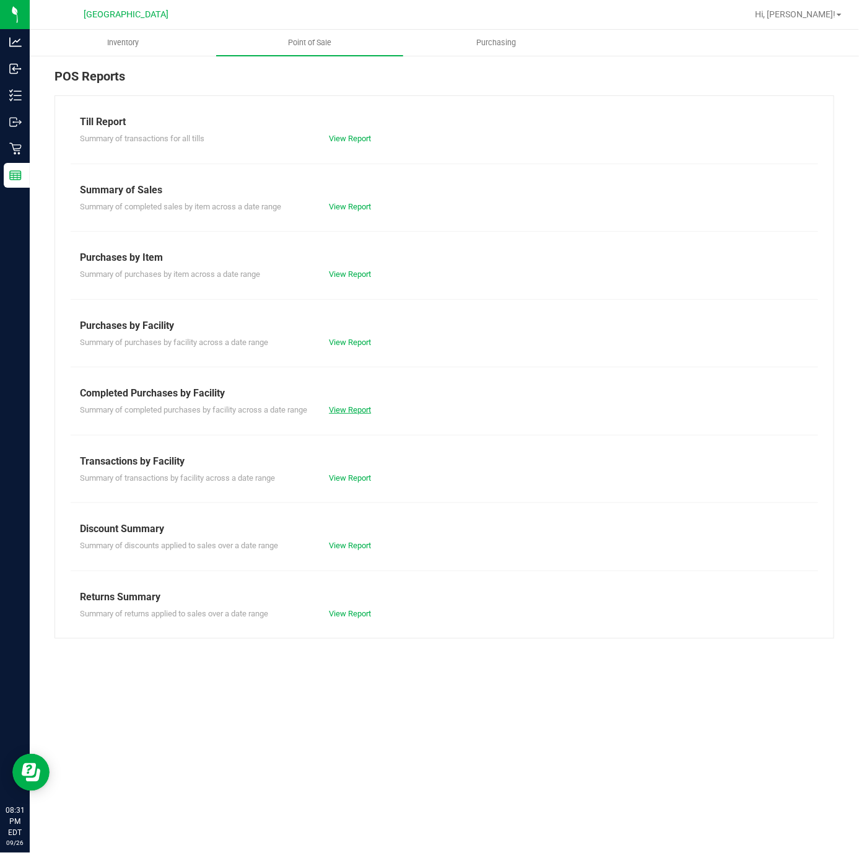
click at [356, 409] on link "View Report" at bounding box center [350, 409] width 42 height 9
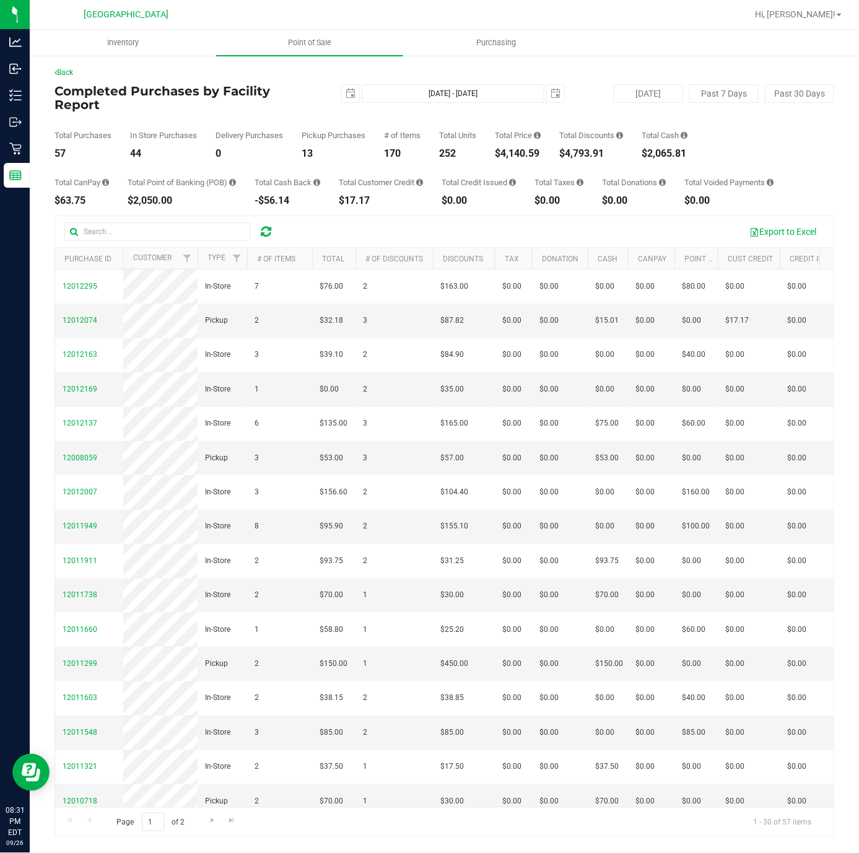
click at [523, 149] on div "$4,140.59" at bounding box center [518, 154] width 46 height 10
copy div "4,140.59"
click at [589, 149] on div "$4,793.91" at bounding box center [591, 154] width 64 height 10
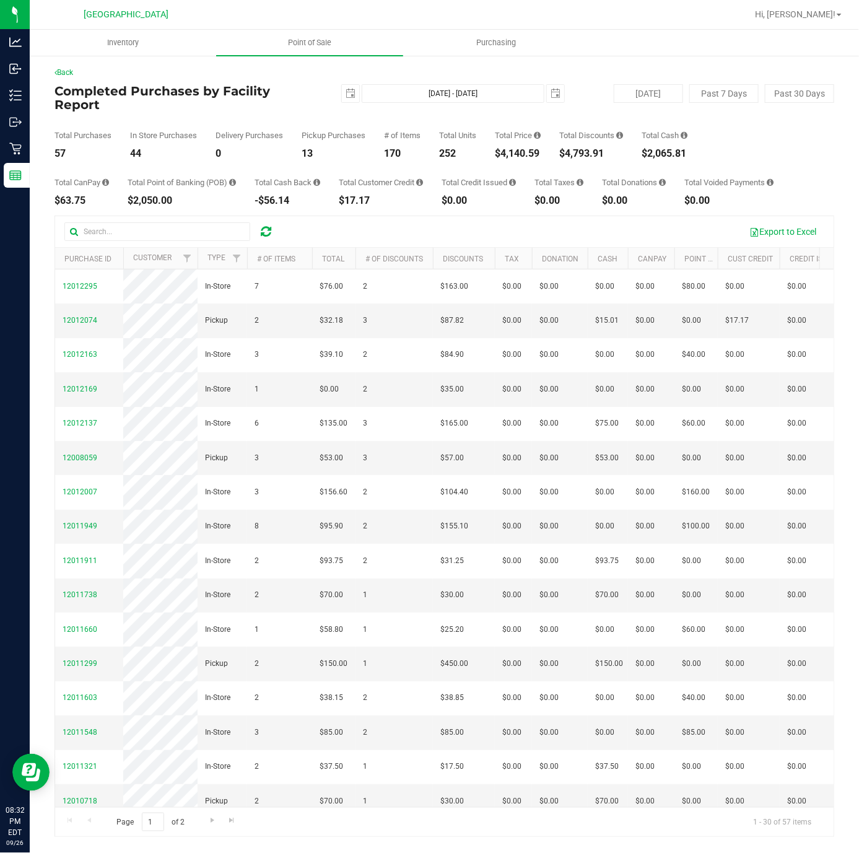
copy div "4,793.91"
click at [836, 13] on span "Hi, [PERSON_NAME]!" at bounding box center [795, 14] width 81 height 10
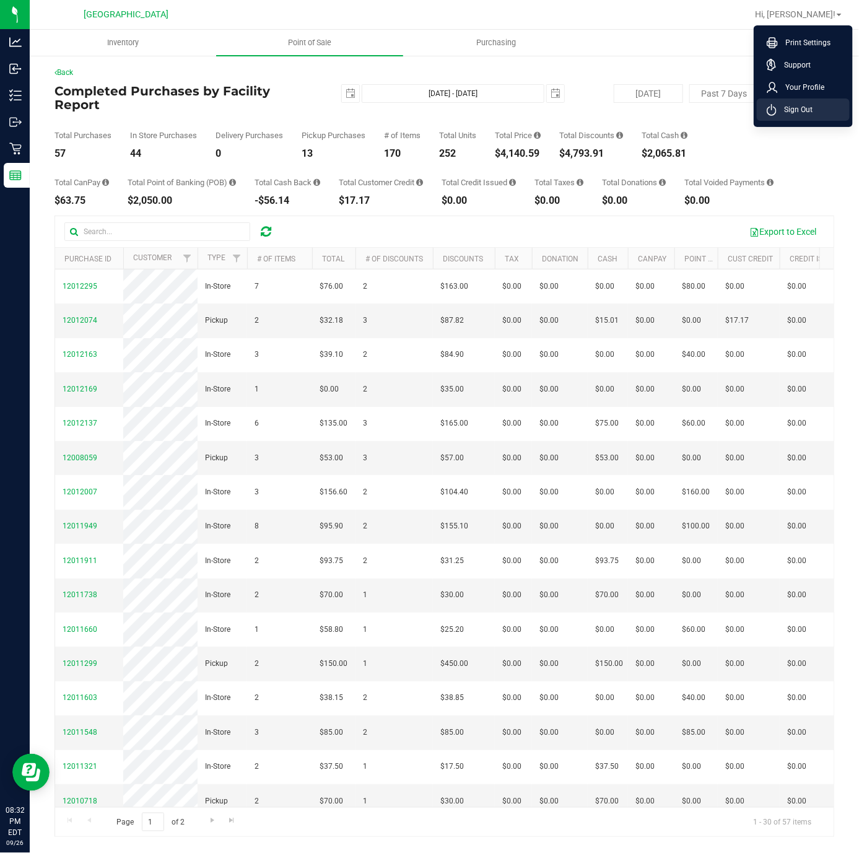
click at [794, 107] on span "Sign Out" at bounding box center [795, 109] width 36 height 12
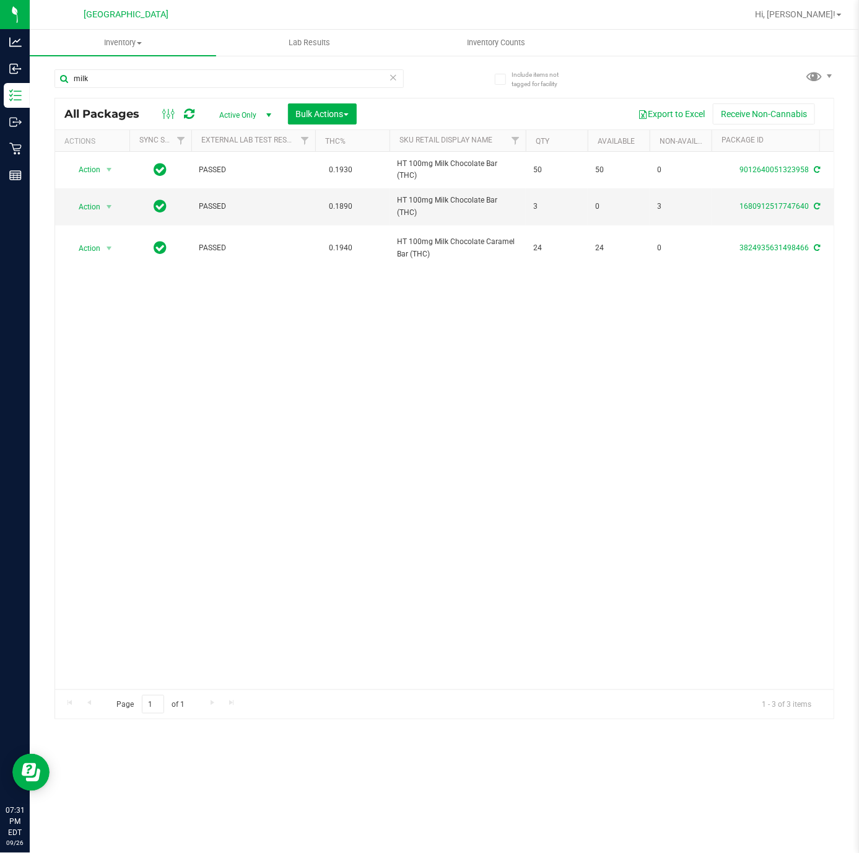
click at [164, 80] on input "milk" at bounding box center [229, 78] width 349 height 19
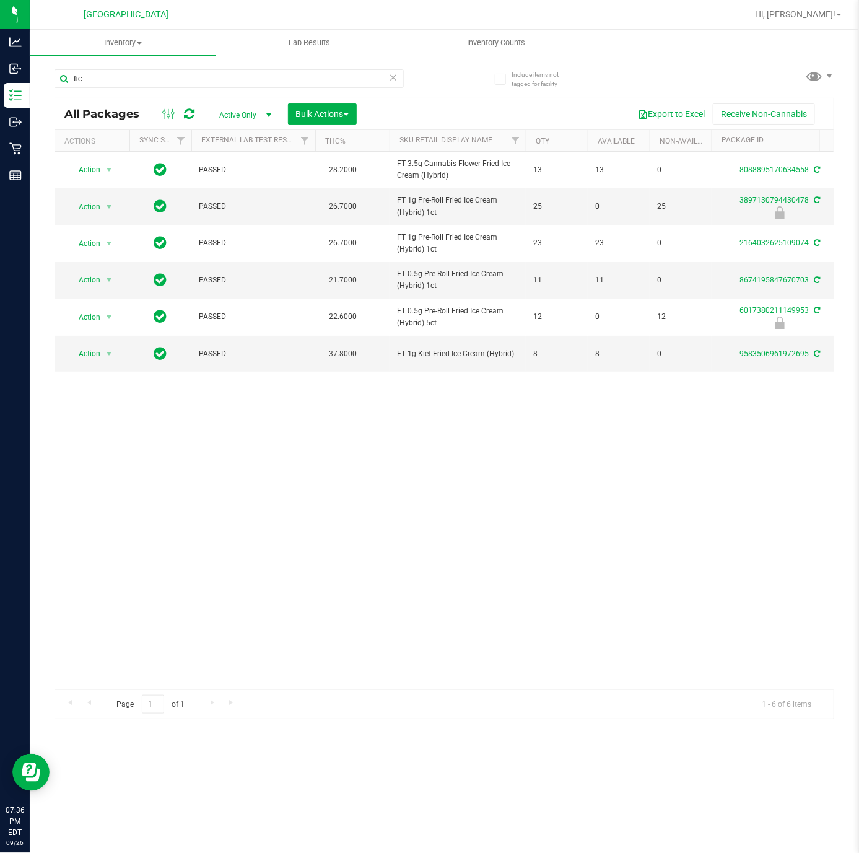
type input "fic"
drag, startPoint x: 165, startPoint y: 623, endPoint x: 151, endPoint y: 604, distance: 23.9
click at [165, 623] on div "Action Action Adjust qty Create package Edit attributes Global inventory Locate…" at bounding box center [444, 421] width 779 height 538
click at [212, 536] on div "Action Action Adjust qty Create package Edit attributes Global inventory Locate…" at bounding box center [444, 421] width 779 height 538
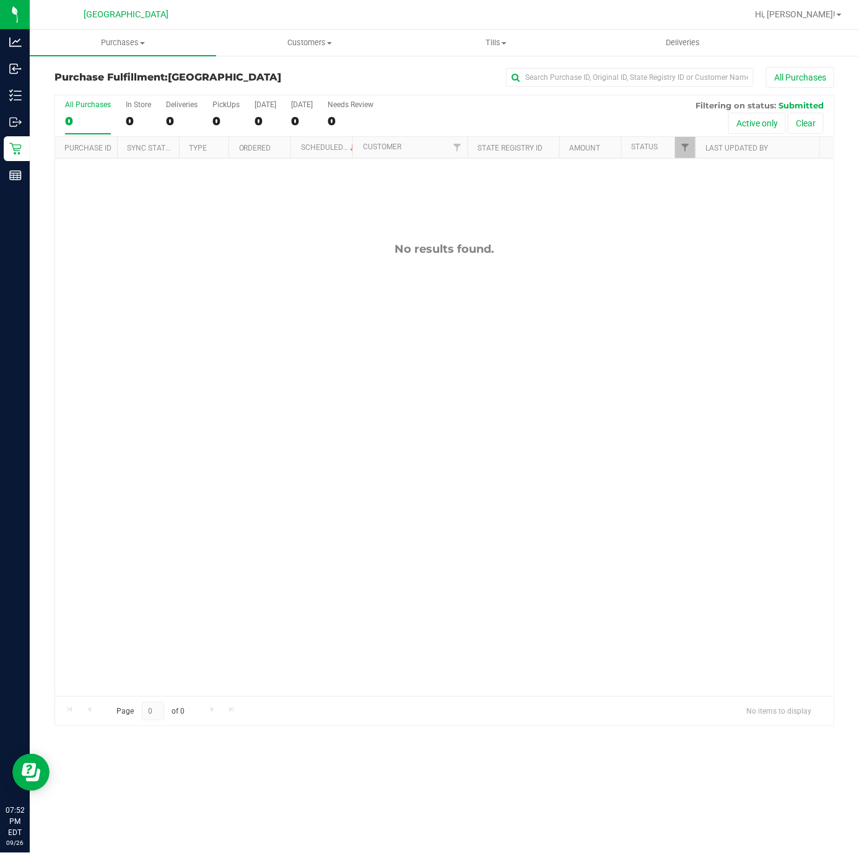
click at [173, 278] on div "No results found." at bounding box center [444, 469] width 779 height 621
click at [190, 311] on div "No results found." at bounding box center [444, 469] width 779 height 621
click at [186, 470] on div "No results found." at bounding box center [444, 469] width 779 height 621
click at [125, 45] on span "Purchases" at bounding box center [123, 42] width 186 height 11
click at [93, 74] on span "Summary of purchases" at bounding box center [93, 74] width 127 height 11
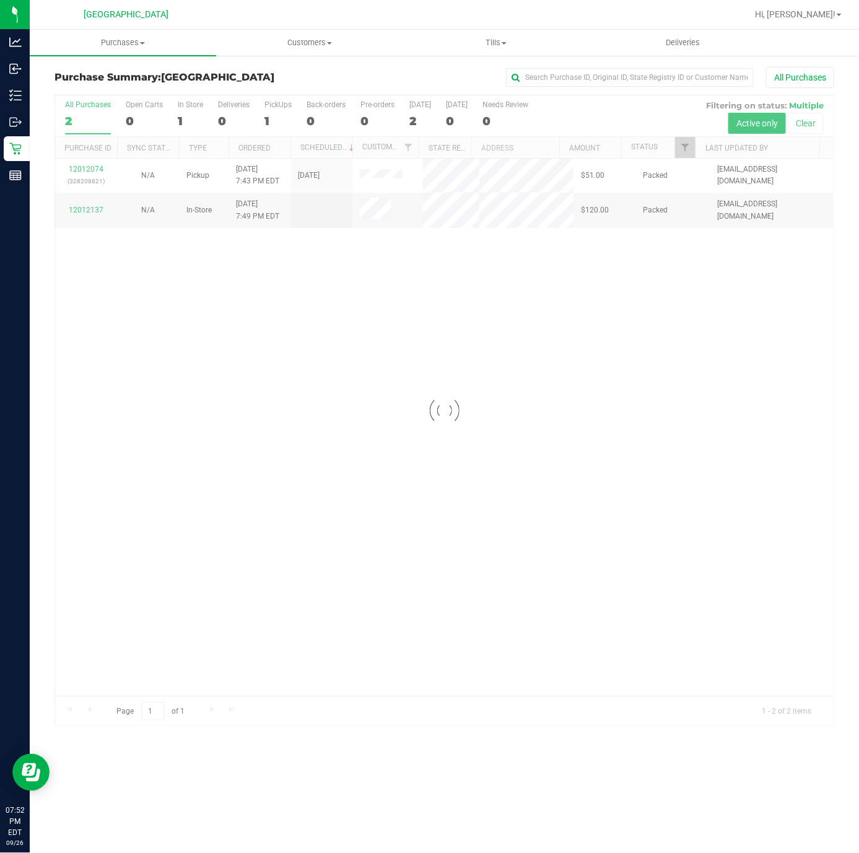
click at [88, 212] on div at bounding box center [444, 410] width 779 height 630
click at [88, 212] on link "12012137" at bounding box center [86, 209] width 35 height 9
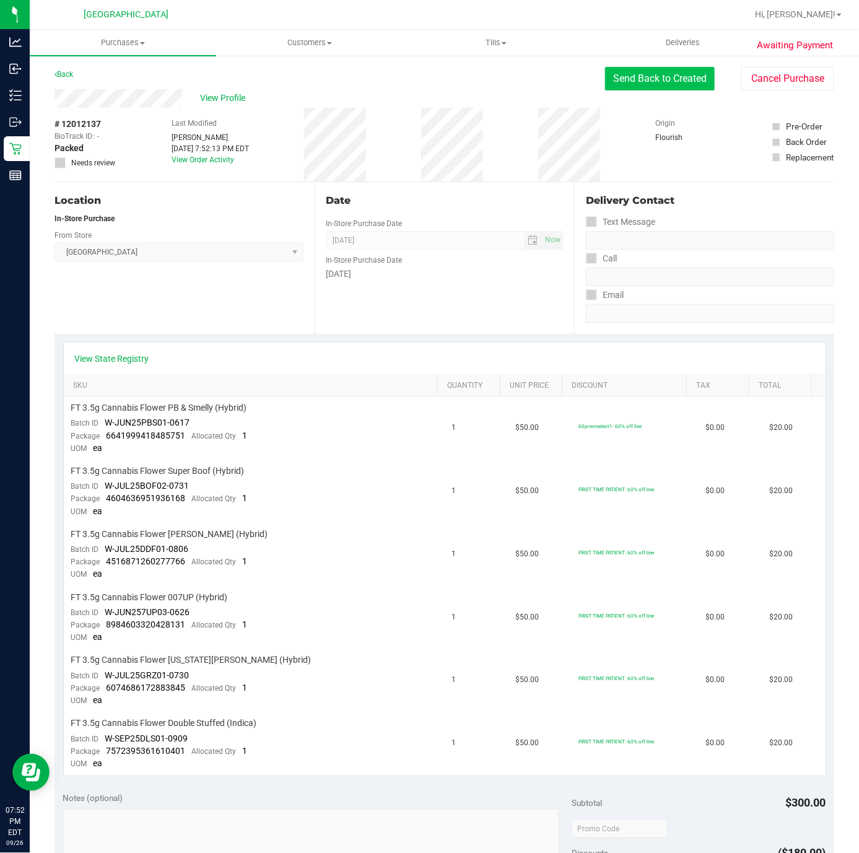
click at [632, 77] on button "Send Back to Created" at bounding box center [660, 79] width 110 height 24
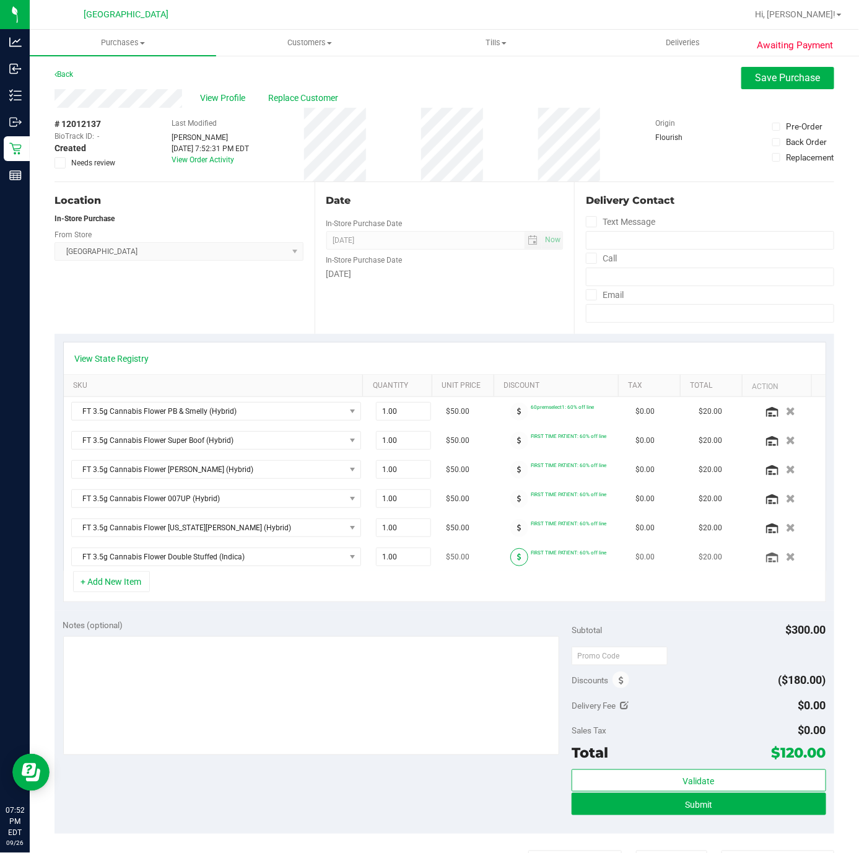
click at [511, 561] on span at bounding box center [520, 557] width 18 height 18
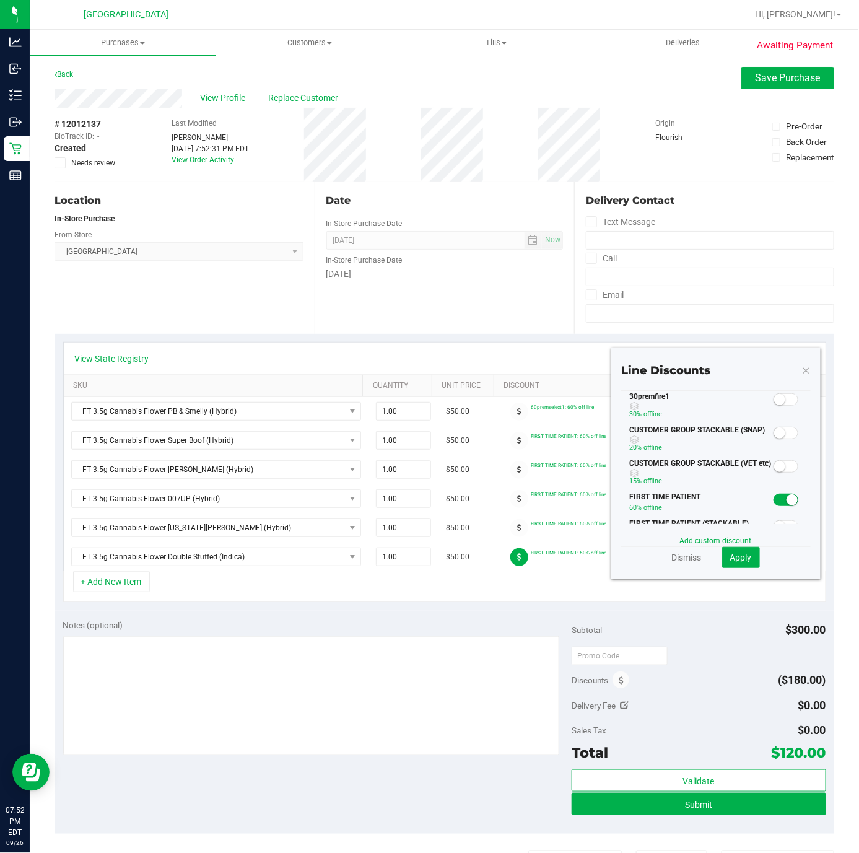
drag, startPoint x: 625, startPoint y: 431, endPoint x: 671, endPoint y: 450, distance: 50.3
click at [774, 406] on span at bounding box center [786, 399] width 25 height 12
click at [737, 567] on button "Apply" at bounding box center [741, 557] width 38 height 21
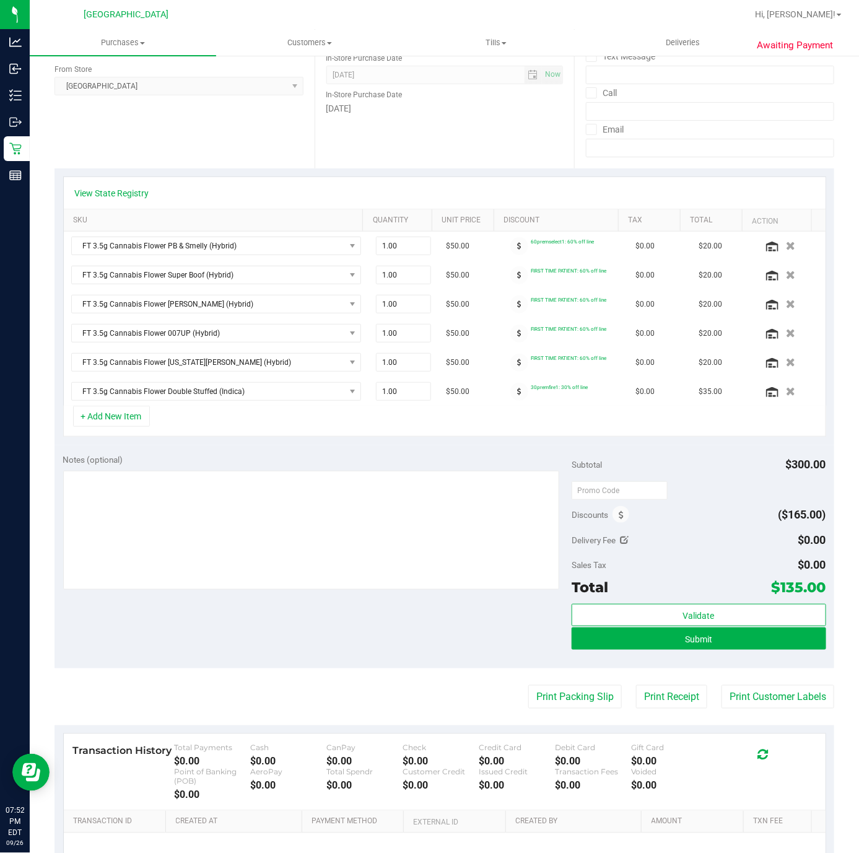
scroll to position [313, 0]
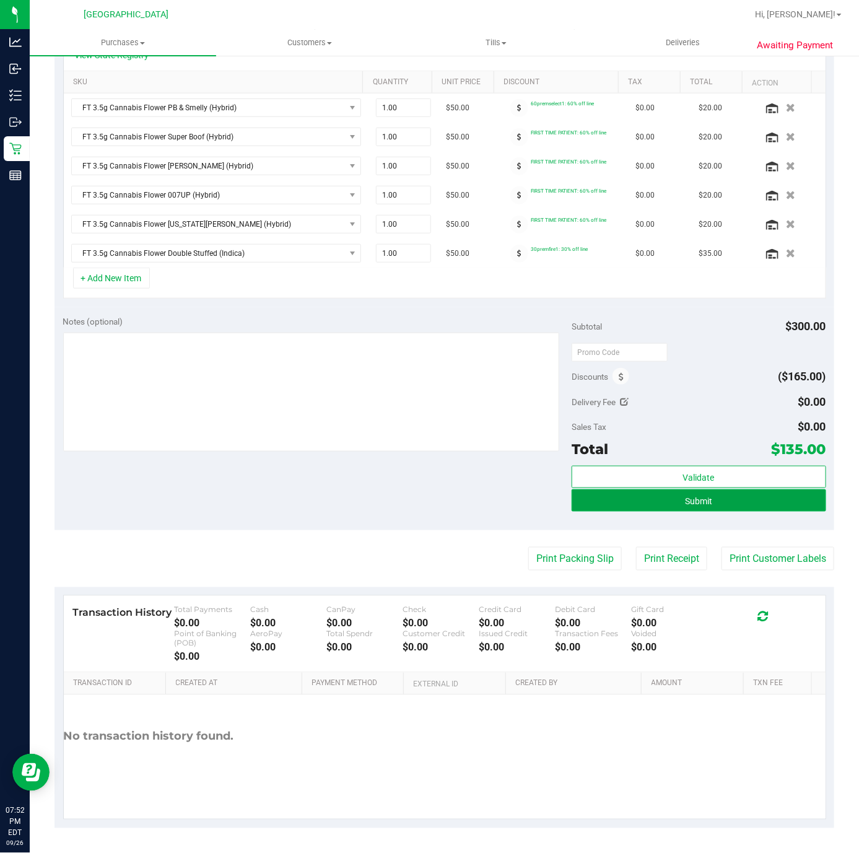
click at [662, 504] on button "Submit" at bounding box center [699, 500] width 255 height 22
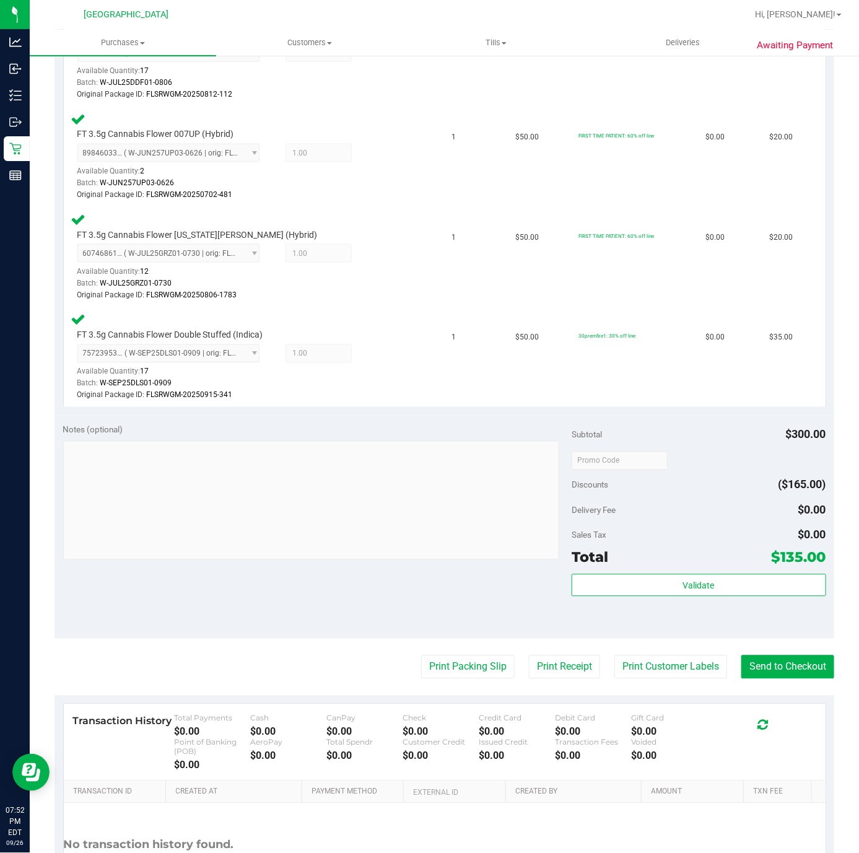
scroll to position [608, 0]
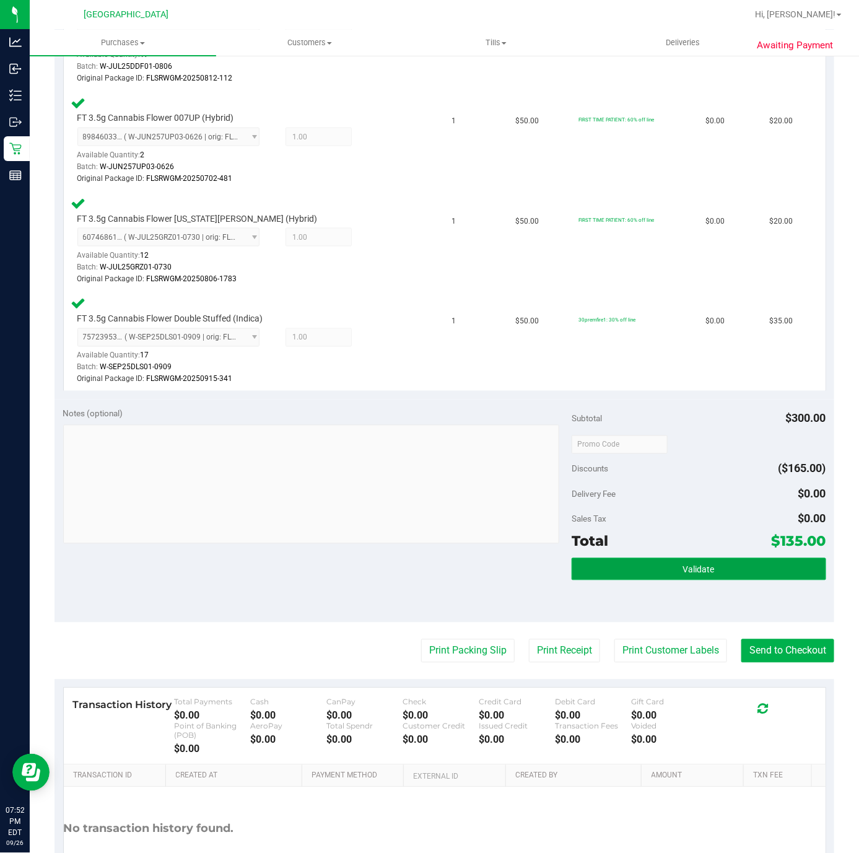
click at [638, 558] on button "Validate" at bounding box center [699, 569] width 255 height 22
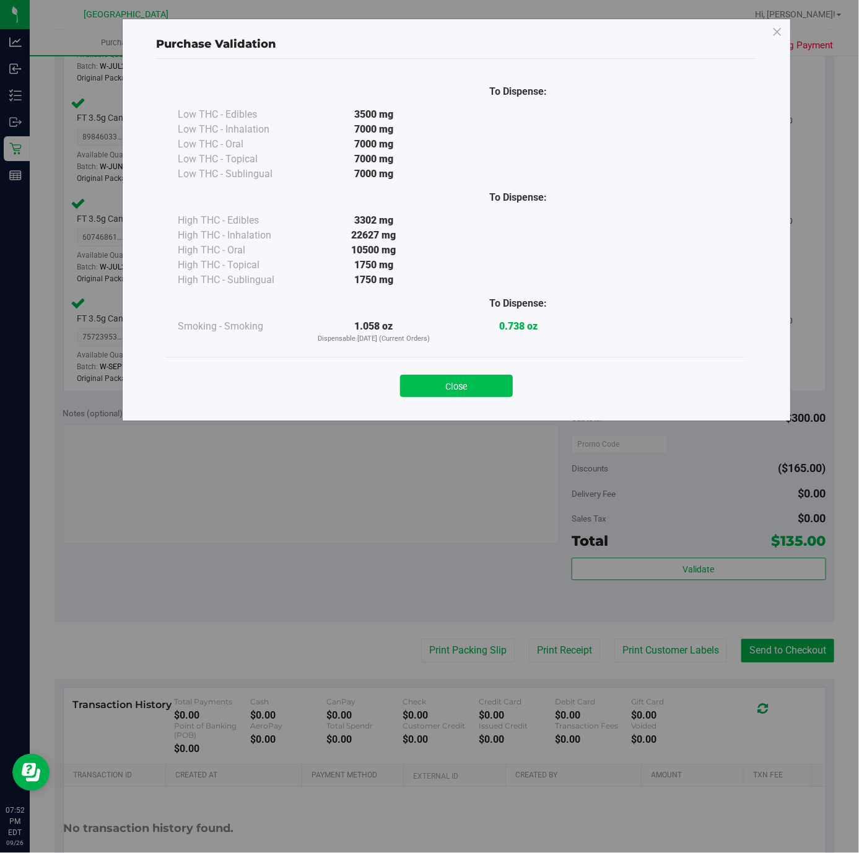
click at [478, 388] on button "Close" at bounding box center [456, 386] width 113 height 22
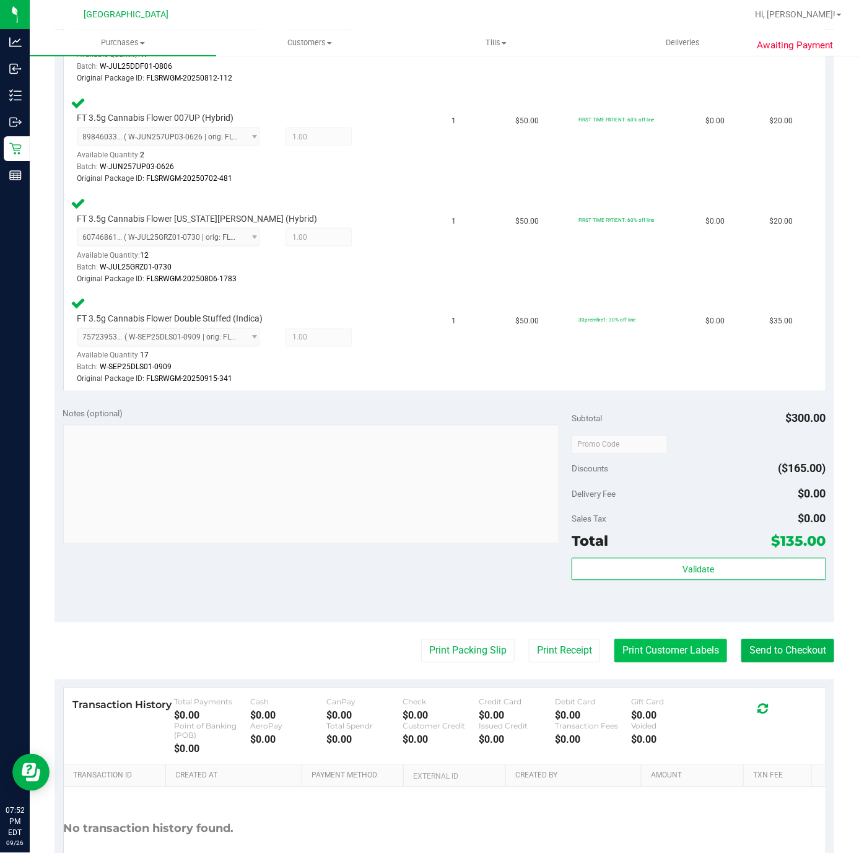
click at [631, 639] on button "Print Customer Labels" at bounding box center [671, 651] width 113 height 24
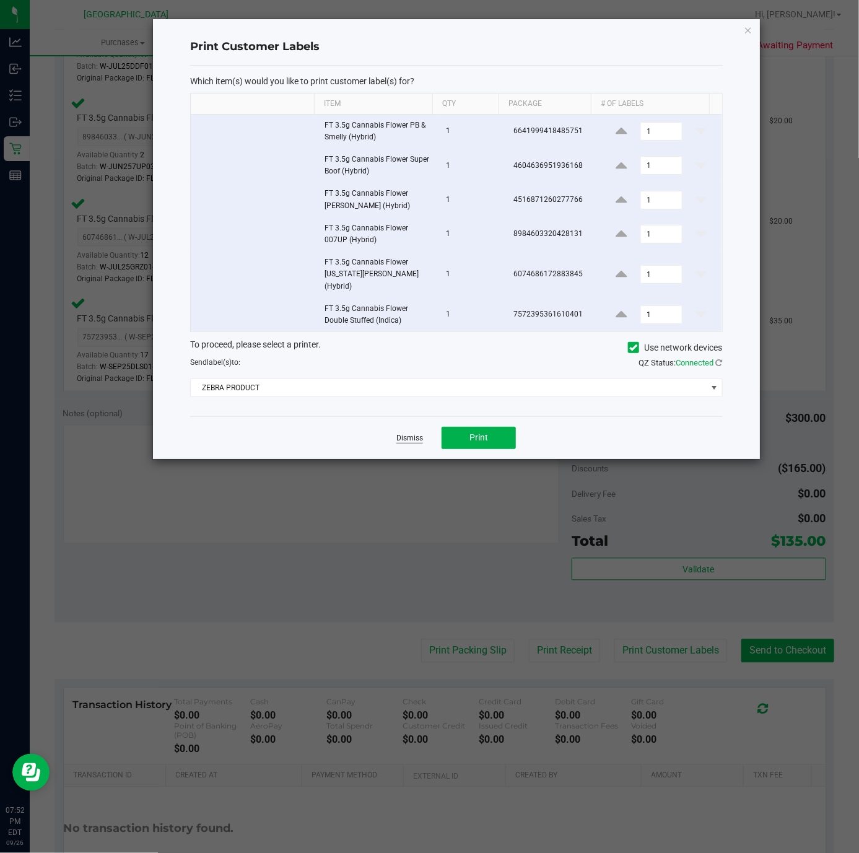
click at [417, 434] on link "Dismiss" at bounding box center [410, 438] width 27 height 11
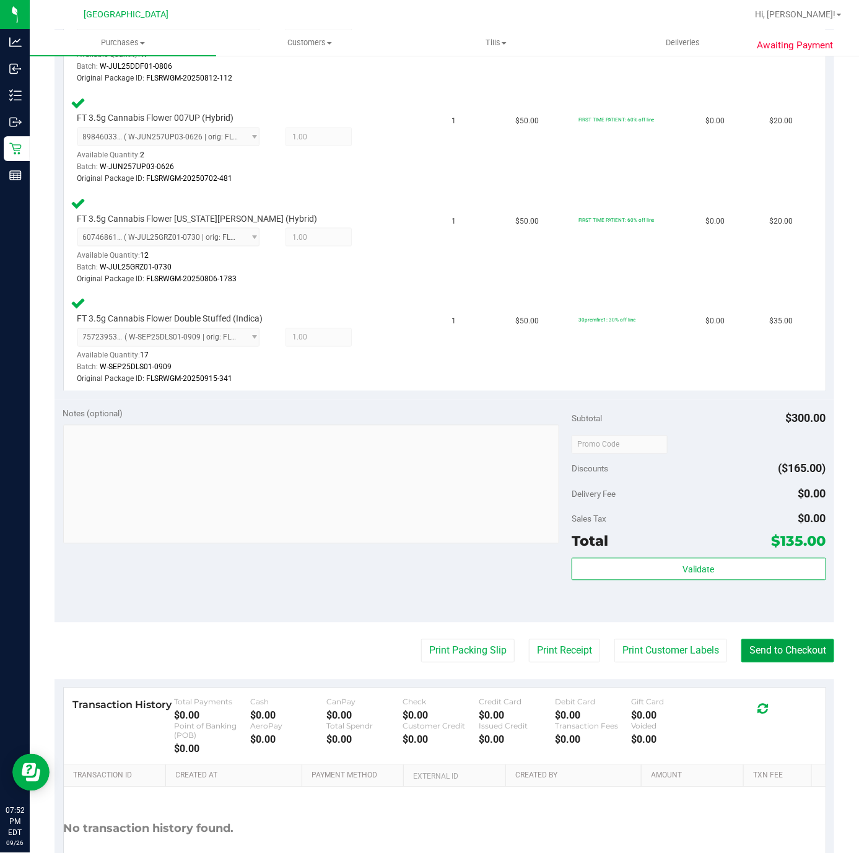
click at [751, 639] on button "Send to Checkout" at bounding box center [788, 651] width 93 height 24
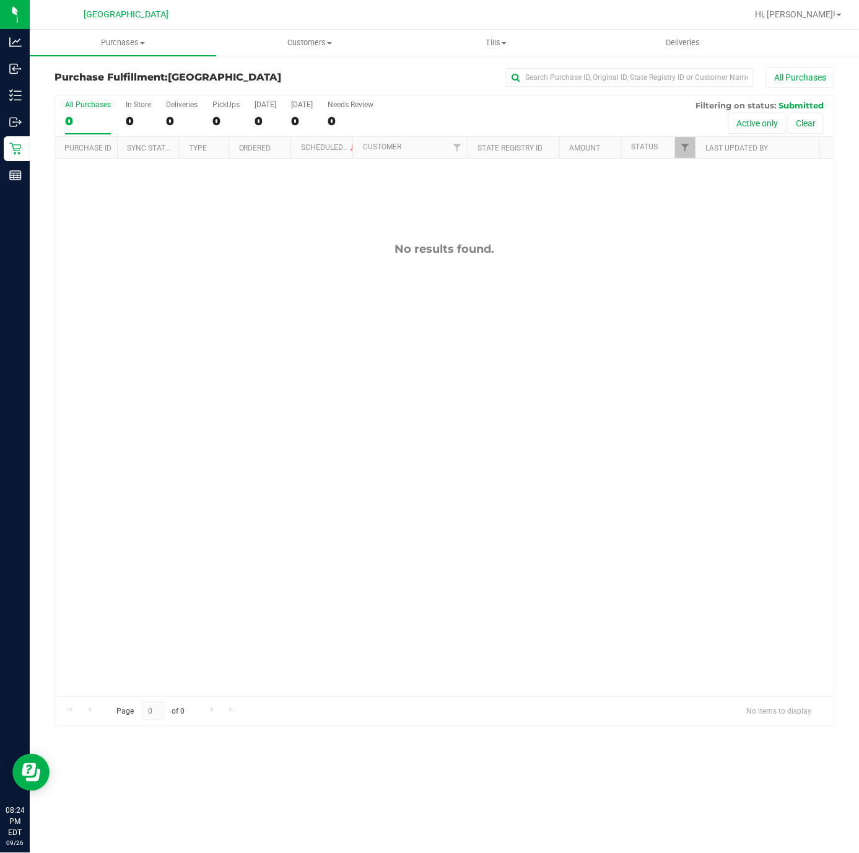
click at [240, 468] on div "No results found." at bounding box center [444, 469] width 779 height 621
drag, startPoint x: 211, startPoint y: 590, endPoint x: 41, endPoint y: 504, distance: 190.1
click at [211, 590] on div "No results found." at bounding box center [444, 469] width 779 height 621
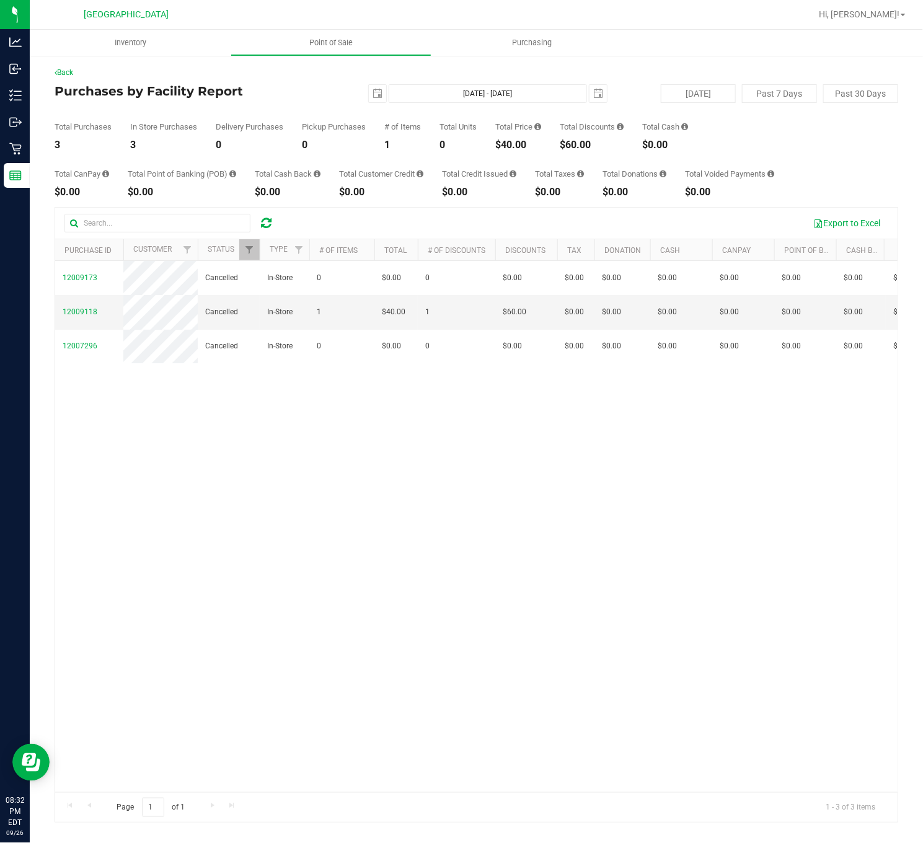
click at [524, 146] on div "$40.00" at bounding box center [518, 145] width 46 height 10
copy div "40.00"
